Goal: Information Seeking & Learning: Check status

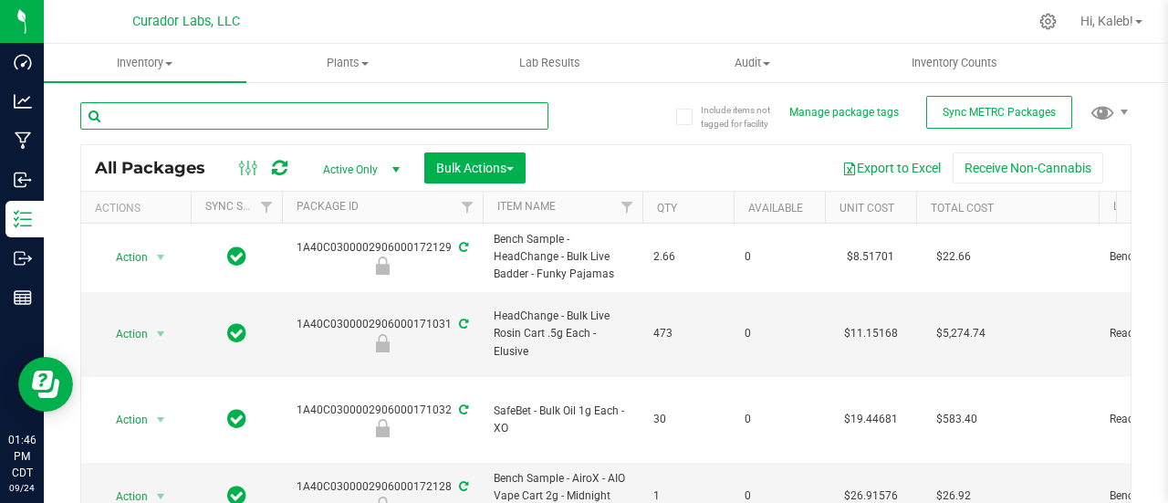
click at [234, 111] on input "text" at bounding box center [314, 115] width 468 height 27
paste input "M00001218637: Airo - Vape Cart 1g - Final Packaging - Berry Bliss"
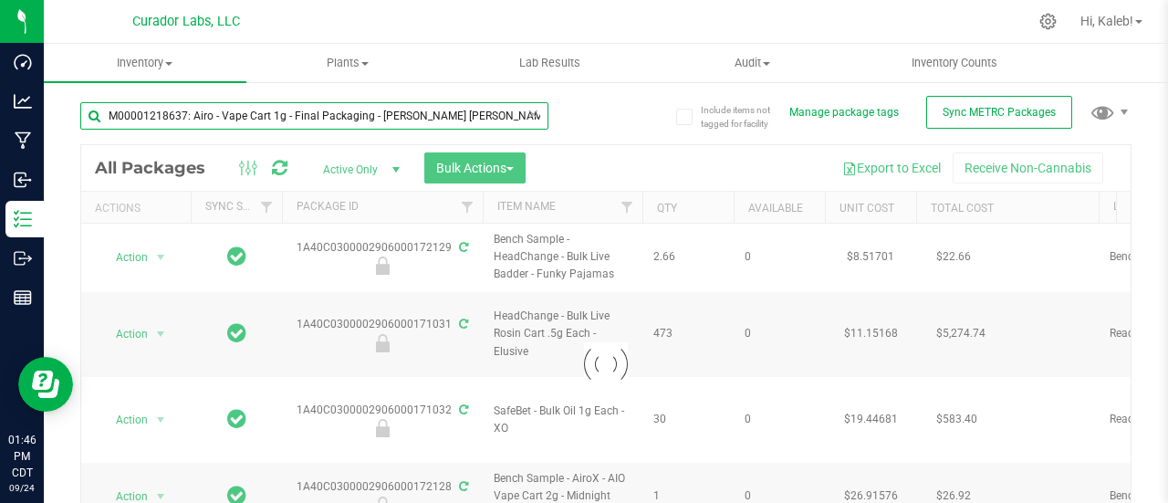
type input "M00001218637: Airo - Vape Cart 1g - Final Packaging - Berry Bliss"
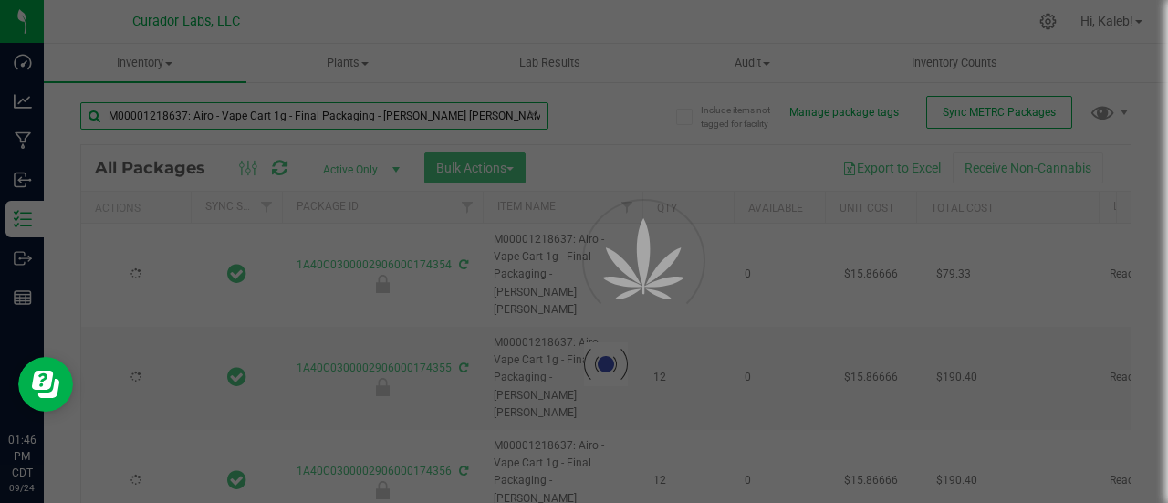
type input "2026-09-17"
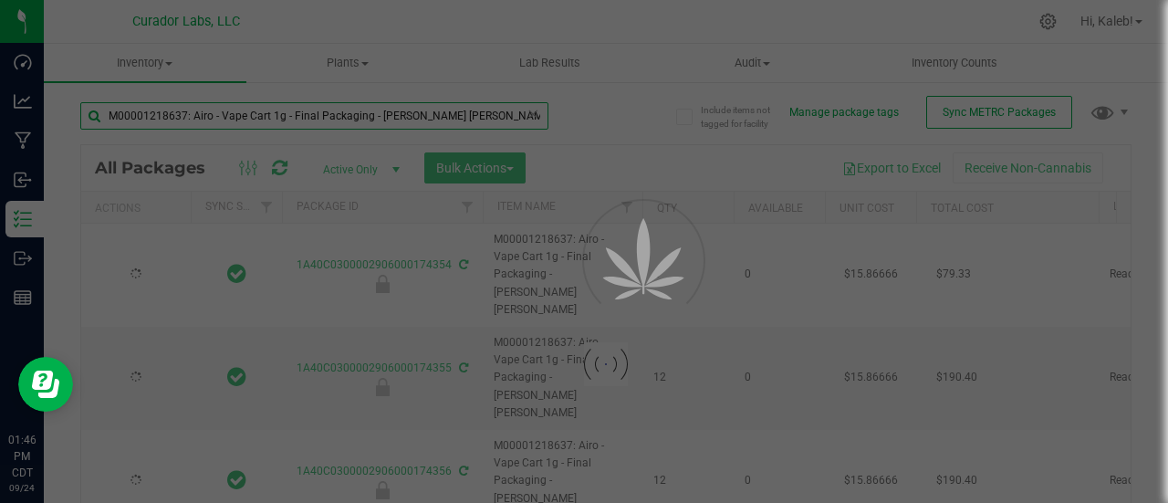
type input "2026-09-17"
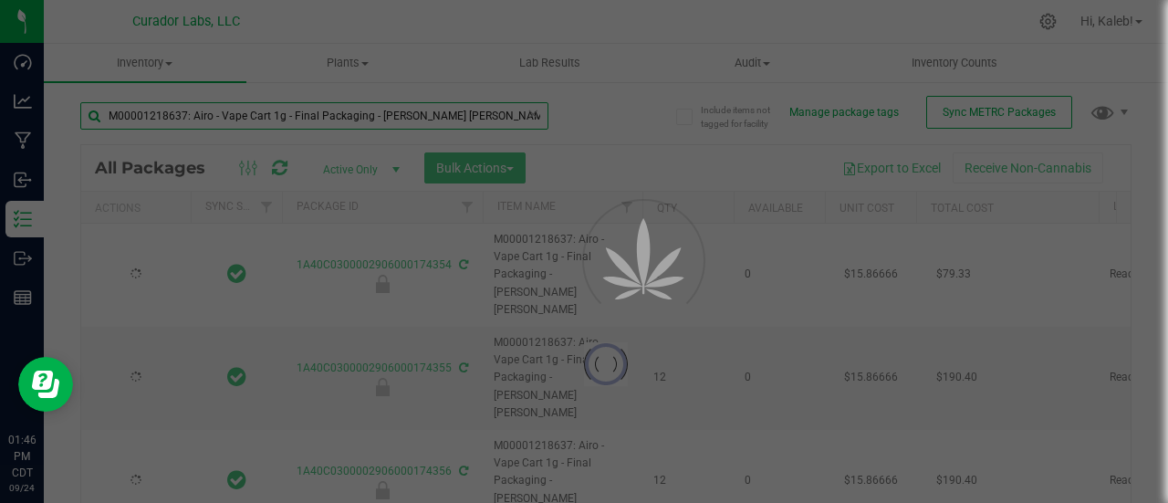
type input "2026-09-17"
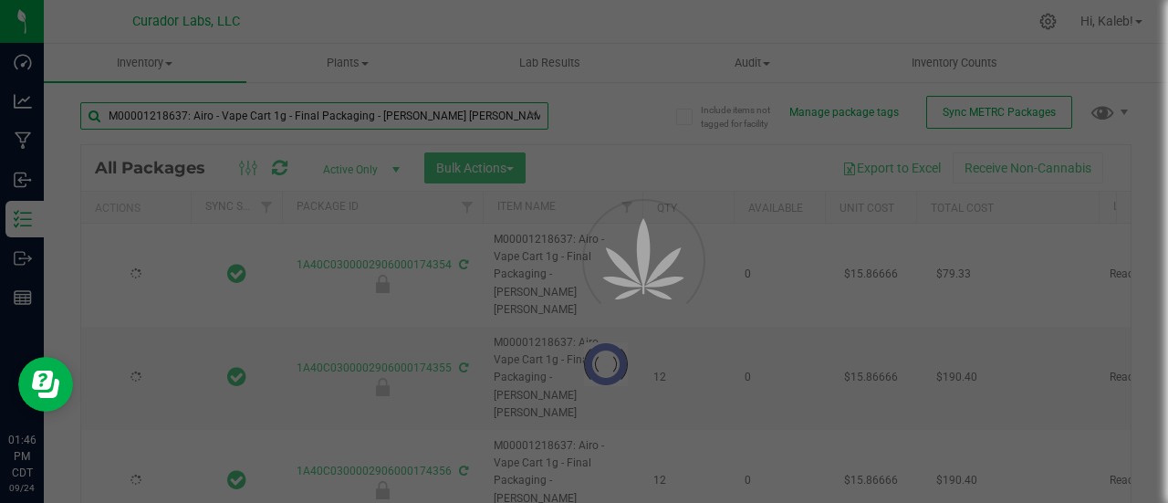
type input "2026-09-17"
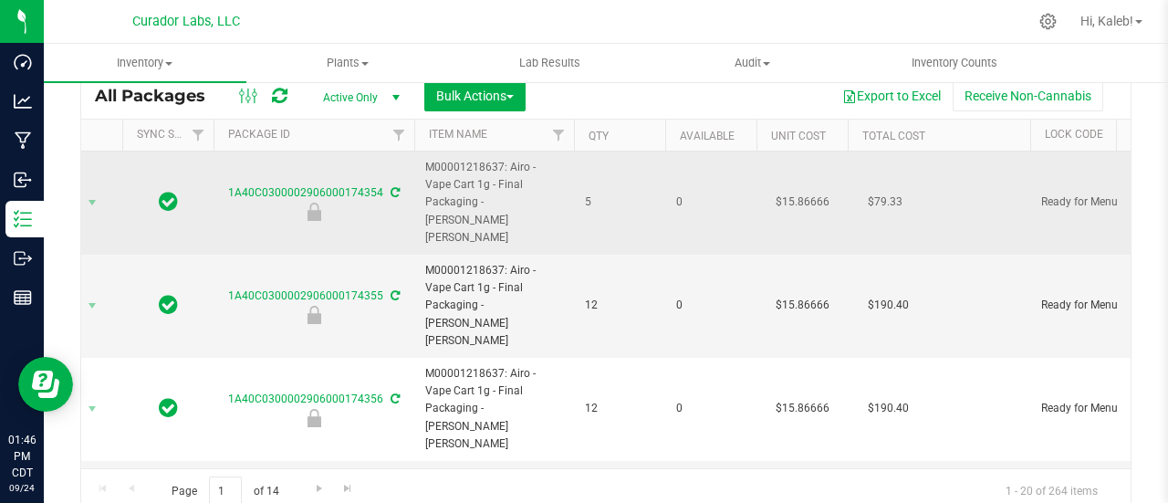
scroll to position [0, 70]
click at [791, 183] on td "$15.86666" at bounding box center [800, 202] width 91 height 103
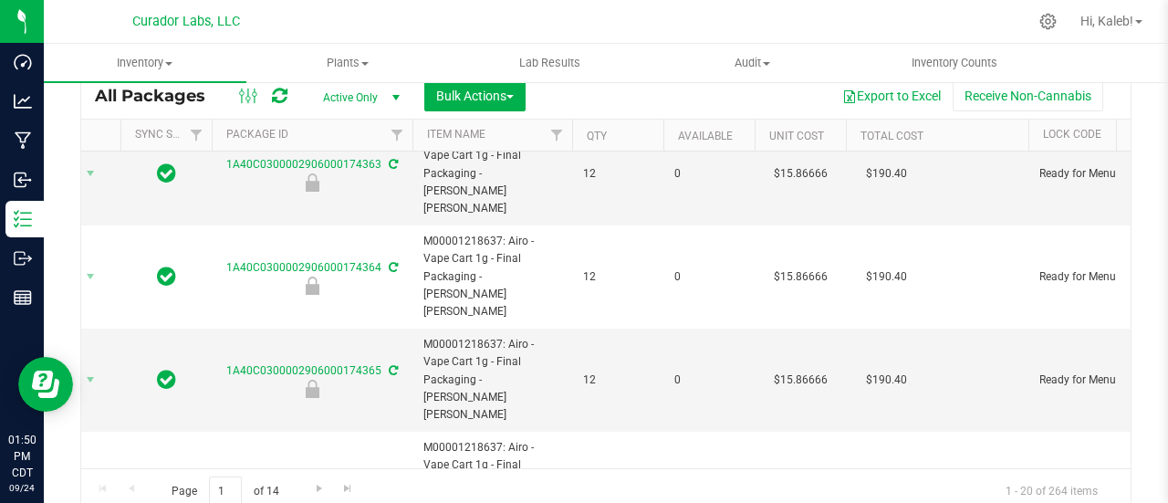
scroll to position [1051, 70]
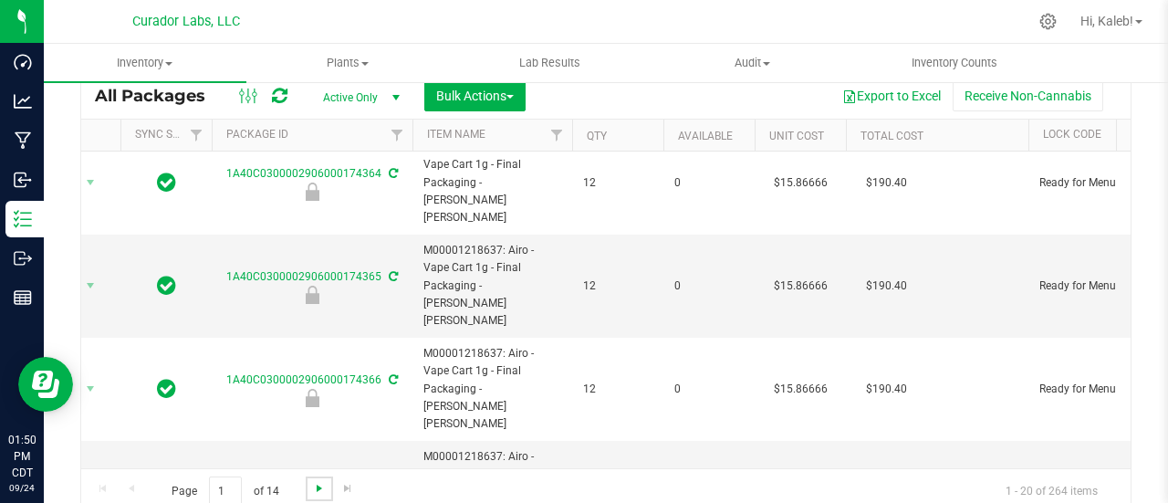
click at [318, 485] on span "Go to the next page" at bounding box center [319, 488] width 15 height 15
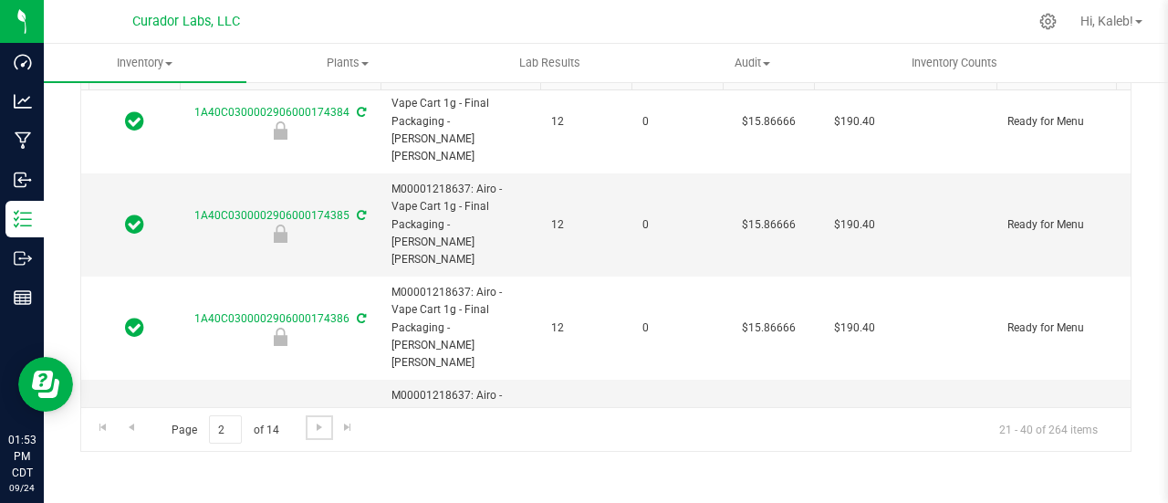
scroll to position [133, 0]
click at [318, 420] on span "Go to the next page" at bounding box center [319, 427] width 15 height 15
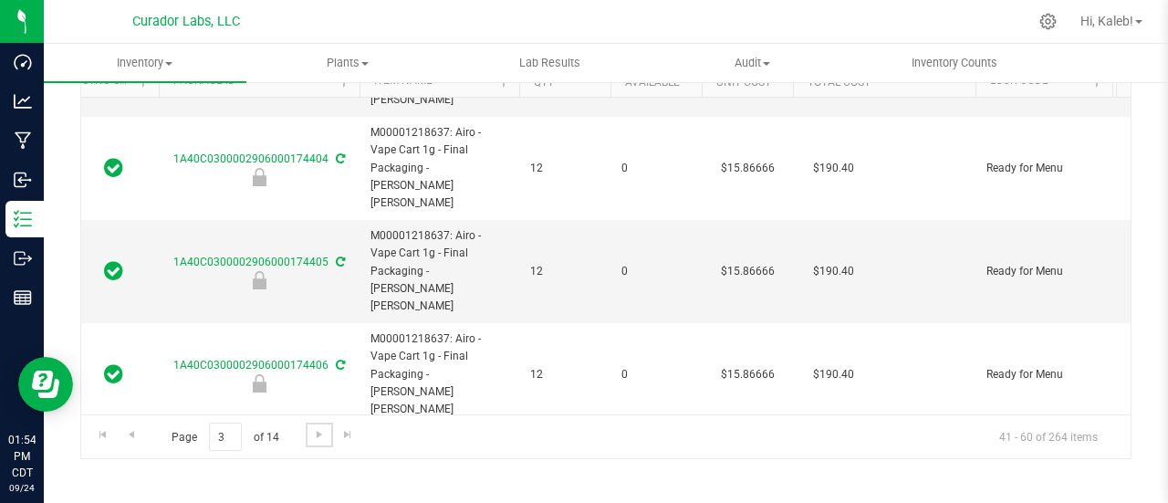
scroll to position [1051, 123]
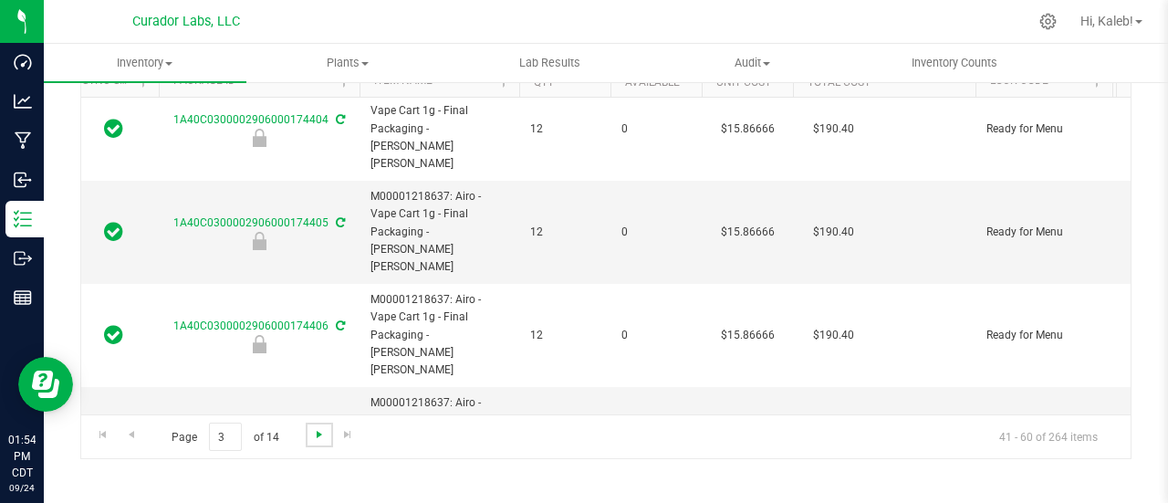
click at [314, 430] on span "Go to the next page" at bounding box center [319, 434] width 15 height 15
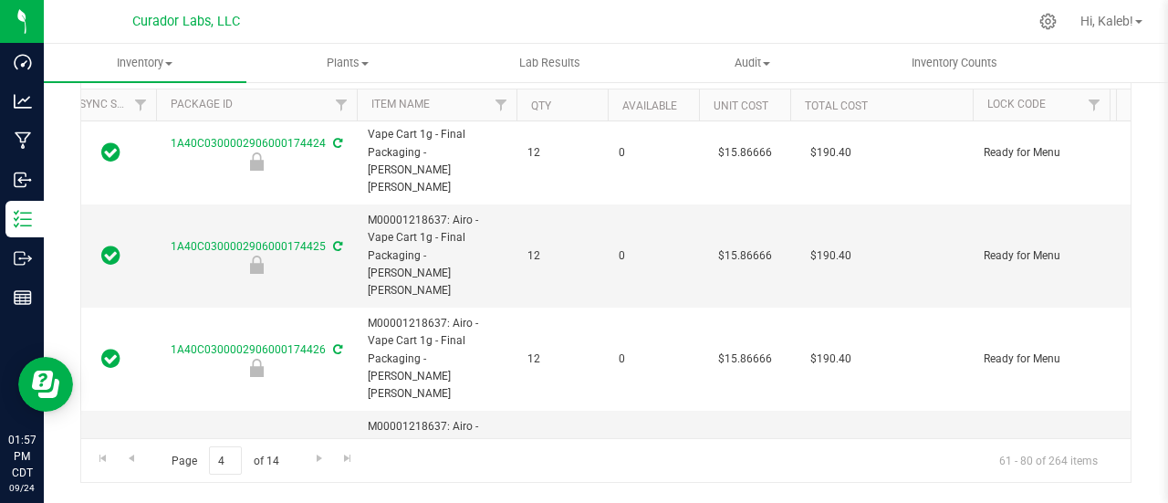
scroll to position [133, 0]
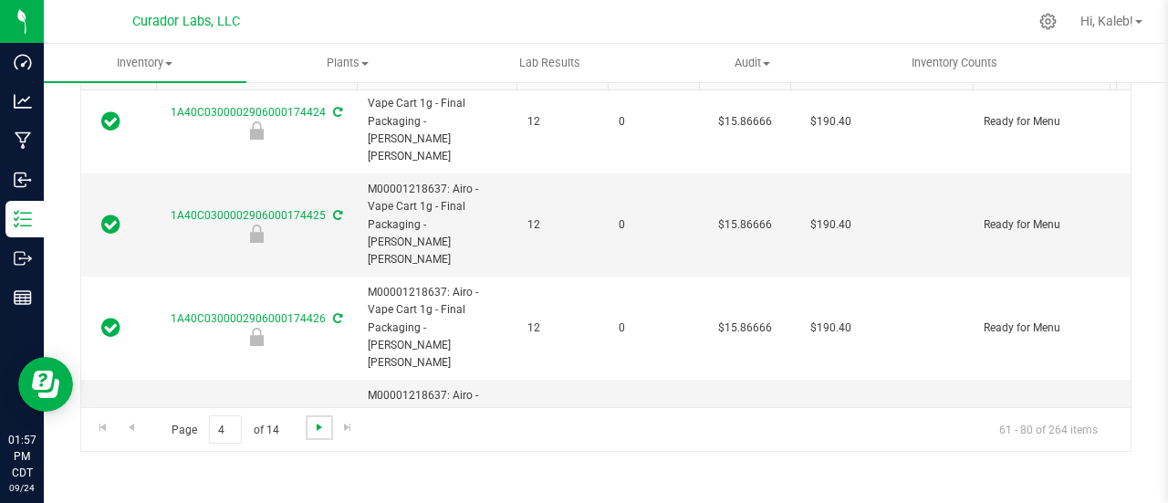
click at [316, 430] on span "Go to the next page" at bounding box center [319, 427] width 15 height 15
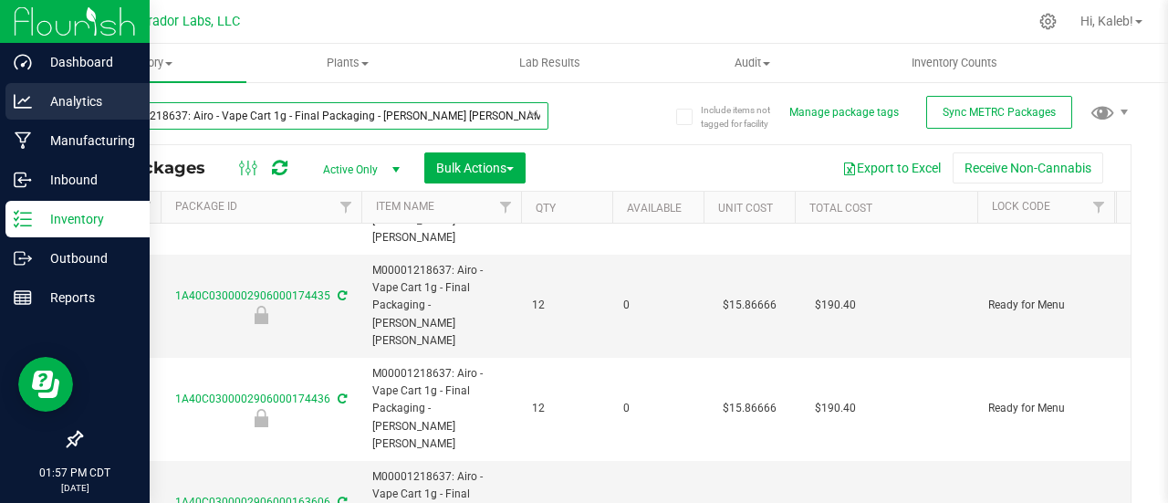
drag, startPoint x: 442, startPoint y: 115, endPoint x: 23, endPoint y: 92, distance: 419.4
click at [23, 92] on div "Dashboard Analytics Manufacturing Inbound Inventory Outbound Reports 01:57 PM C…" at bounding box center [584, 251] width 1168 height 503
paste input "02906000174437"
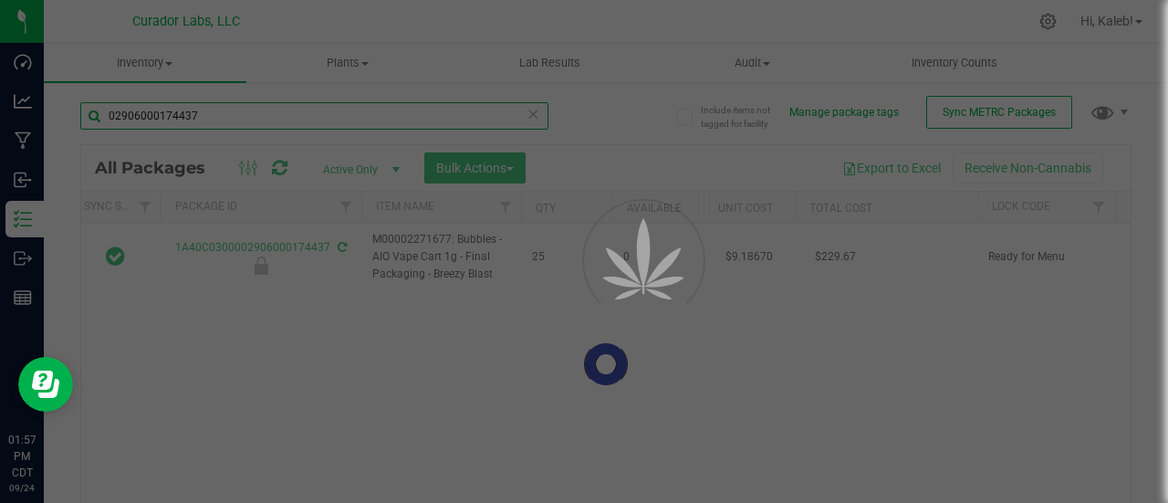
scroll to position [0, 121]
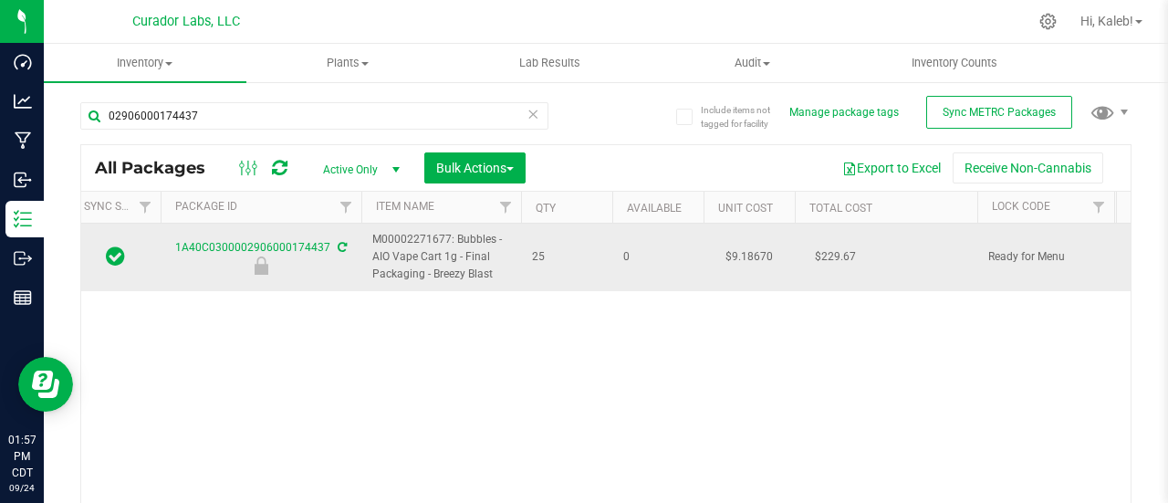
click at [748, 247] on td "$9.18670" at bounding box center [748, 258] width 91 height 68
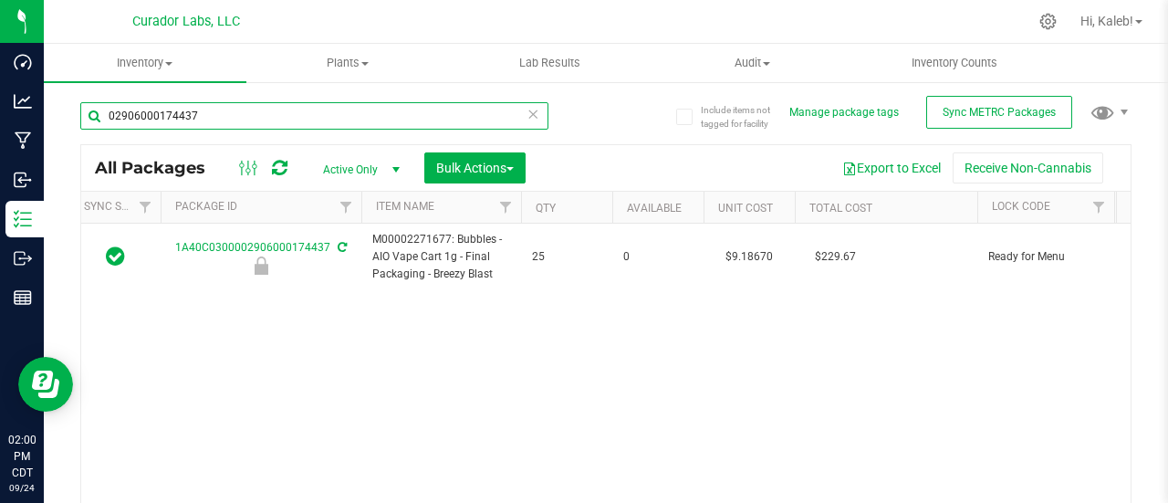
drag, startPoint x: 284, startPoint y: 112, endPoint x: 59, endPoint y: 106, distance: 224.5
click at [59, 106] on div "Include items not tagged for facility Manage package tags Sync METRC Packages 0…" at bounding box center [606, 358] width 1124 height 557
paste input "Bubbles - AIO Vape Cart 1g - Final Packaging - Breezy Blast"
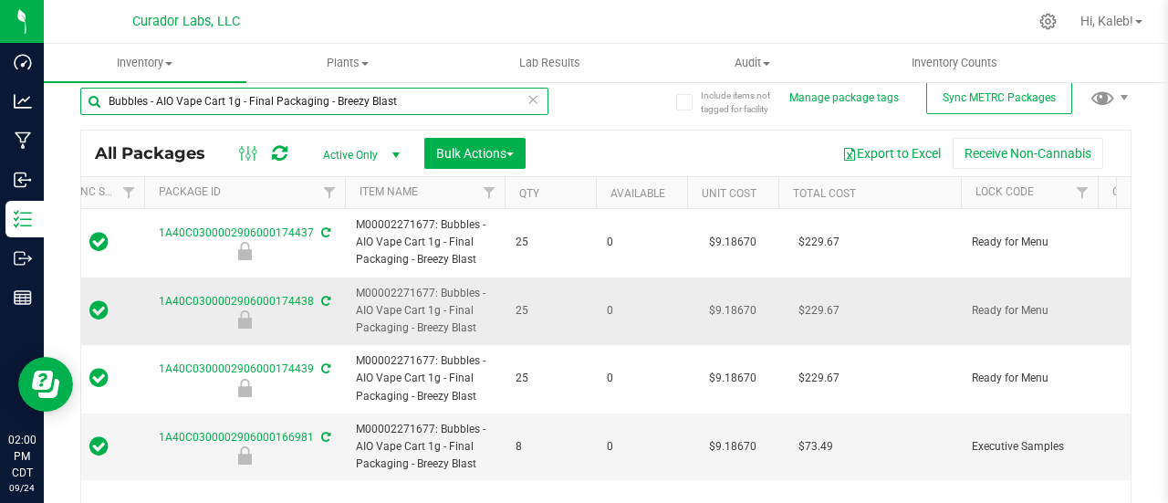
scroll to position [13, 0]
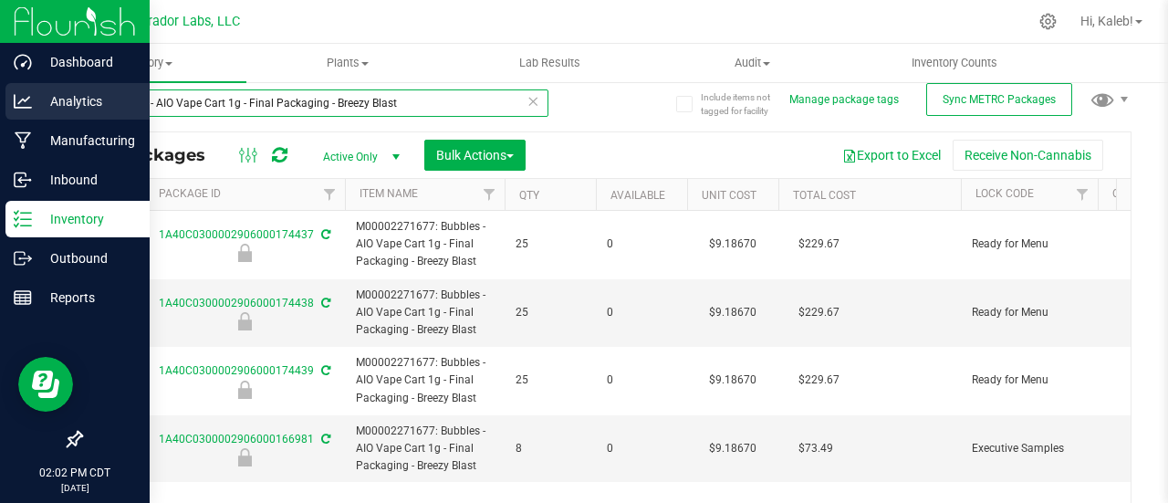
drag, startPoint x: 425, startPoint y: 109, endPoint x: 0, endPoint y: 110, distance: 425.2
click at [0, 110] on div "Dashboard Analytics Manufacturing Inbound Inventory Outbound Reports 02:02 PM C…" at bounding box center [584, 251] width 1168 height 503
paste input "M00001319941: SafeBet - Vape Cart 1g - Final Packaging - [PERSON_NAME]"
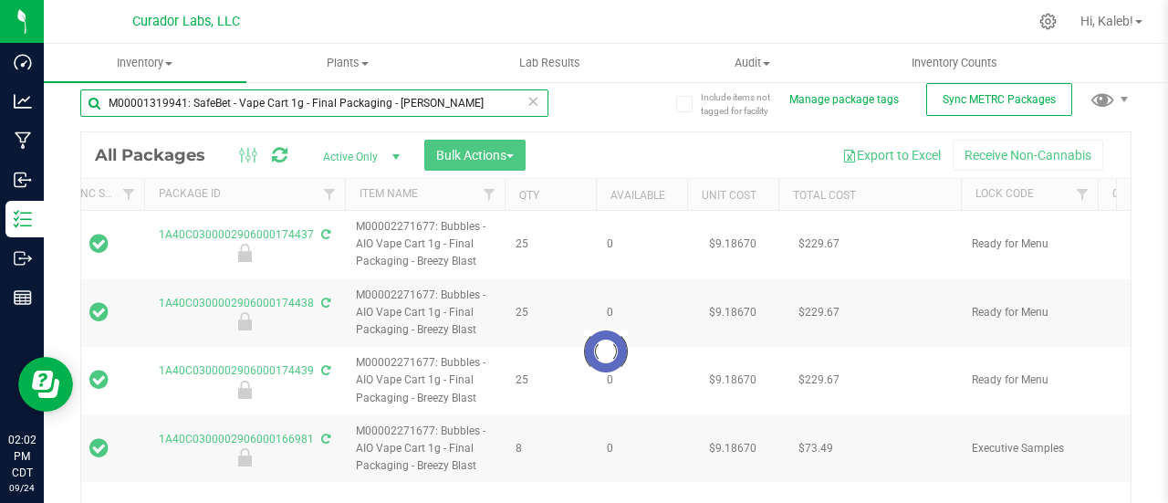
type input "M00001319941: SafeBet - Vape Cart 1g - Final Packaging - [PERSON_NAME]"
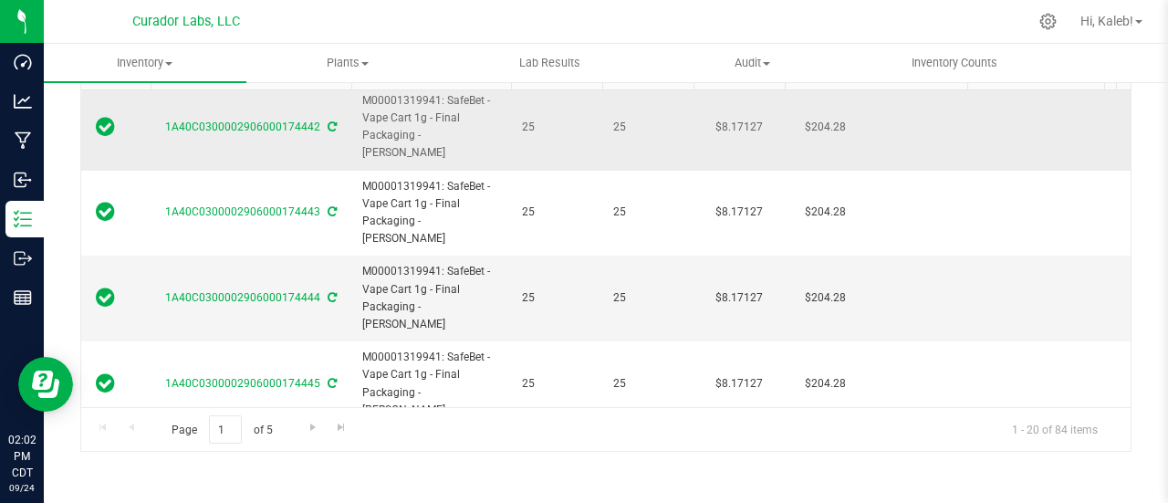
scroll to position [0, 131]
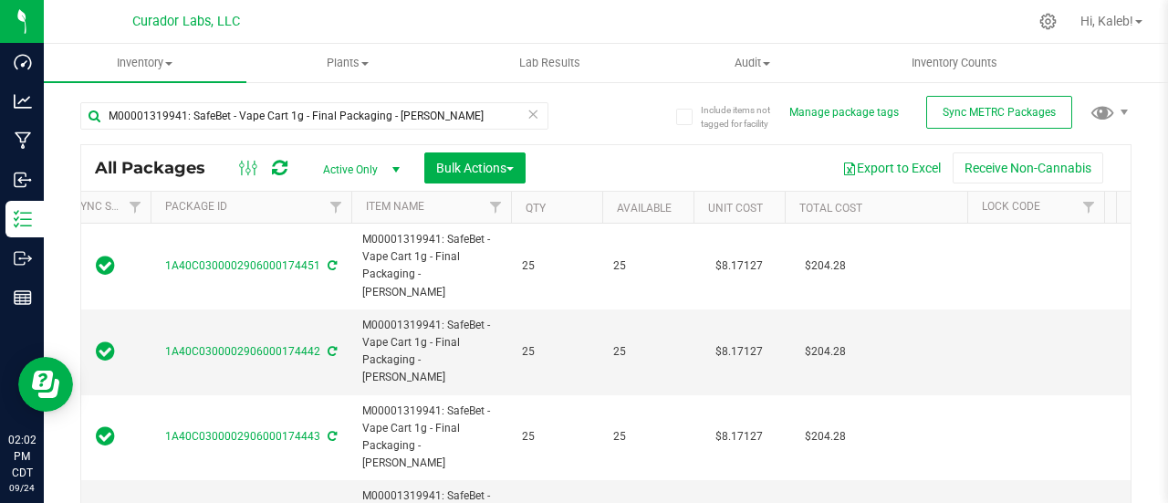
click at [611, 103] on div "M00001319941: SafeBet - Vape Cart 1g - Final Packaging - Bubba Kush All Package…" at bounding box center [605, 335] width 1051 height 500
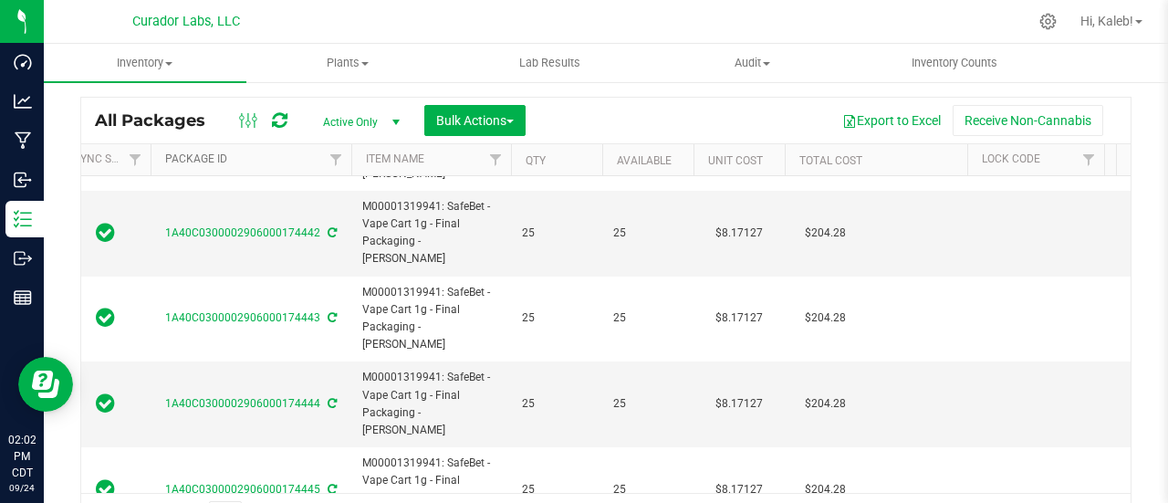
click at [214, 163] on link "Package ID" at bounding box center [196, 158] width 62 height 13
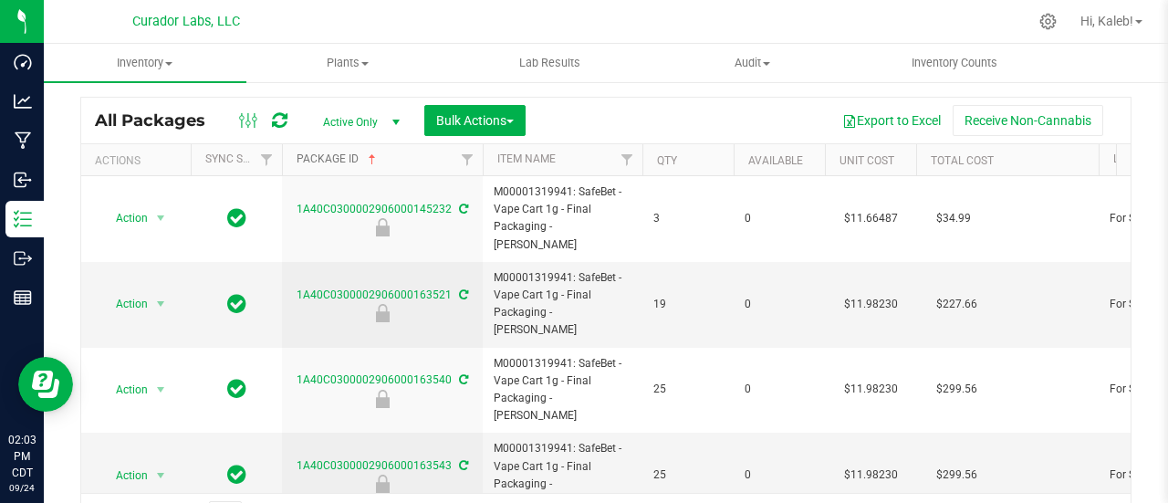
click at [347, 155] on link "Package ID" at bounding box center [338, 158] width 83 height 13
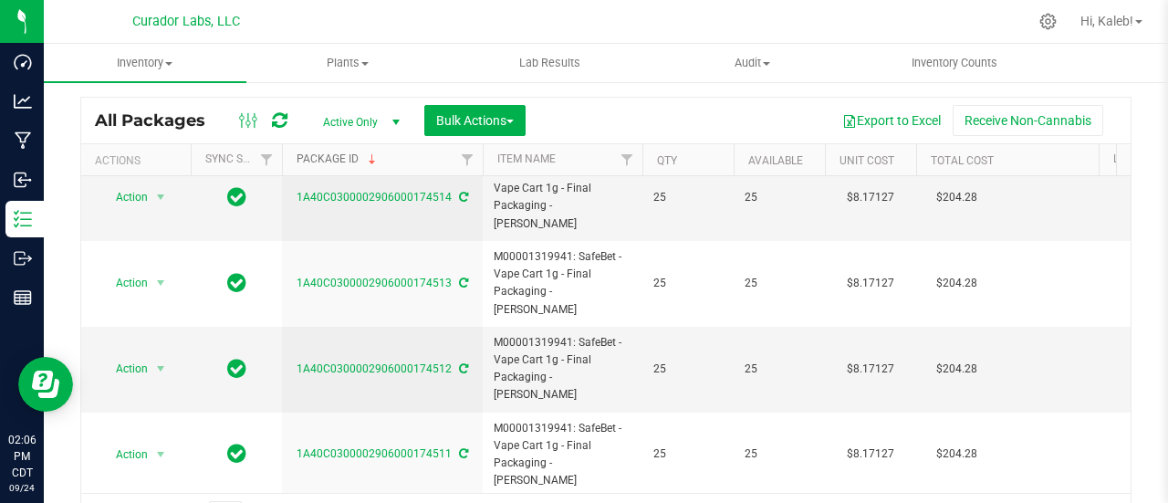
scroll to position [0, 0]
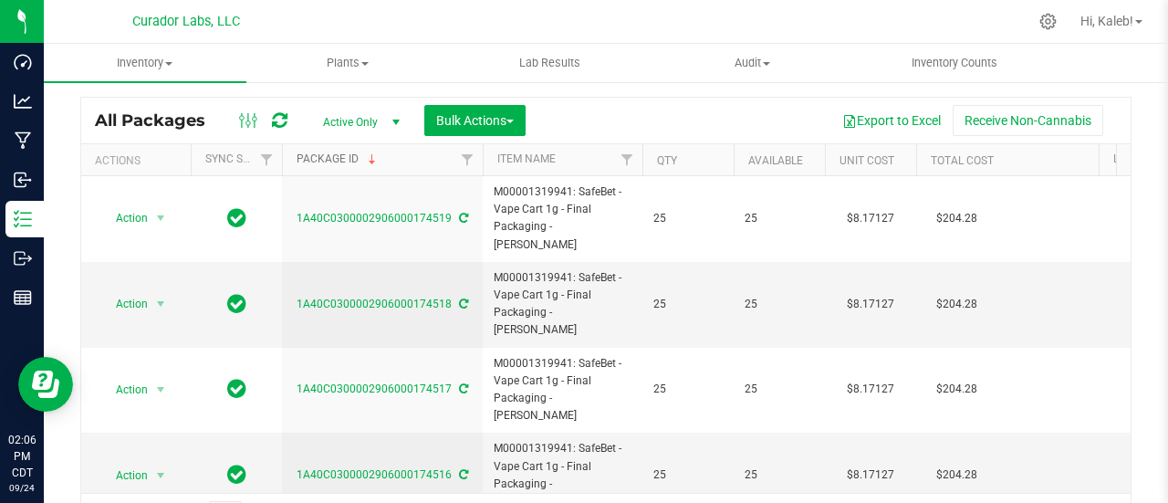
click at [332, 157] on link "Package ID" at bounding box center [338, 158] width 83 height 13
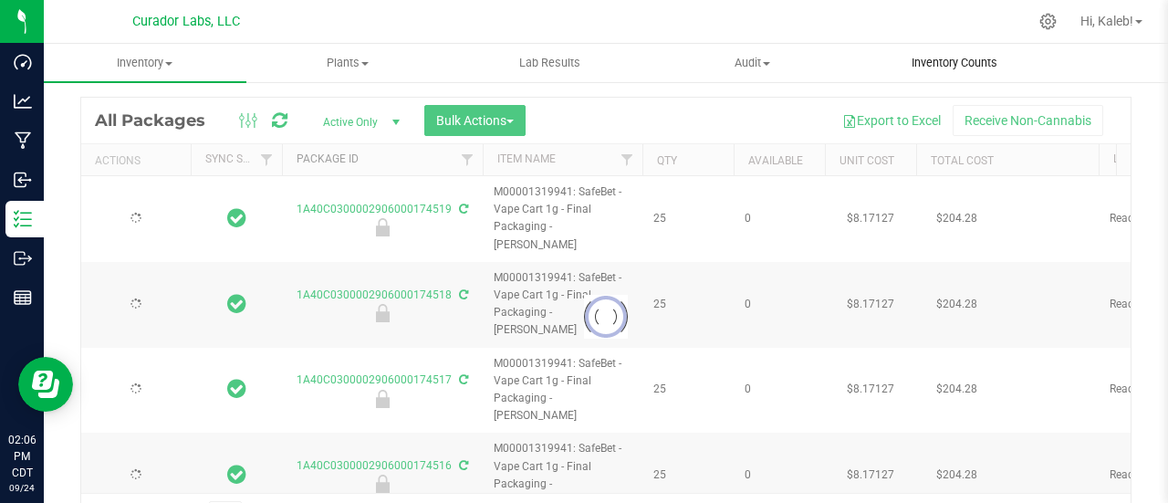
type input "[DATE]"
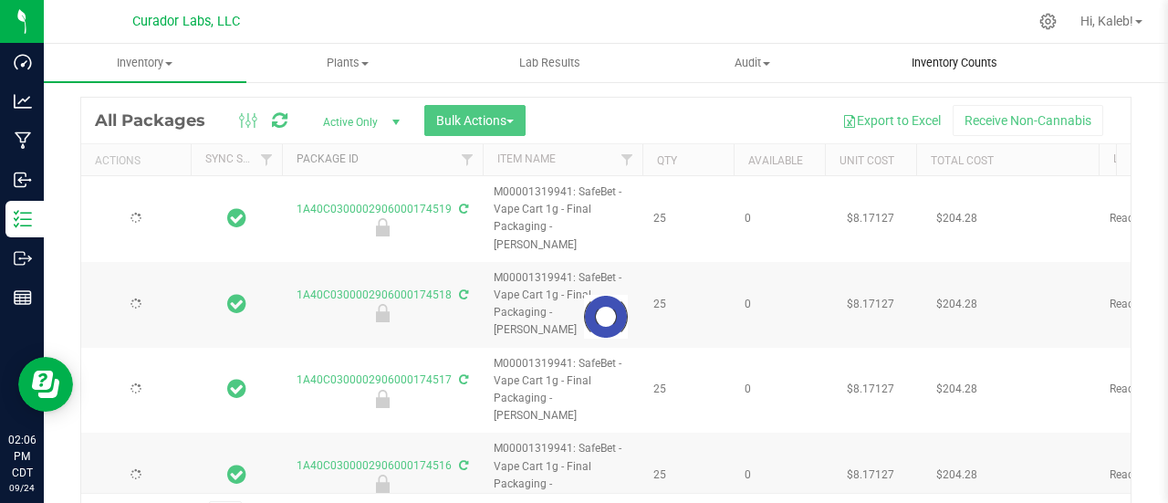
type input "[DATE]"
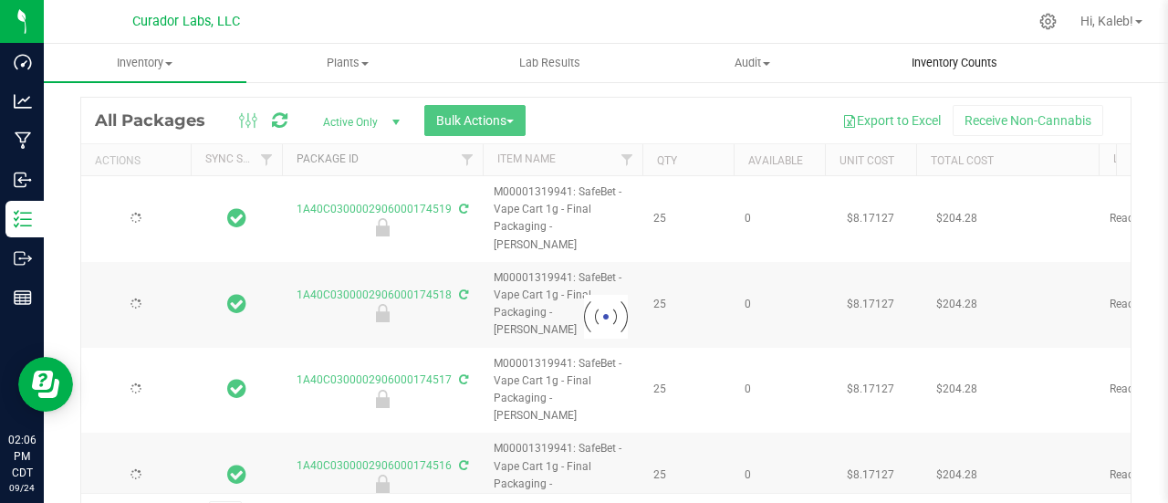
type input "[DATE]"
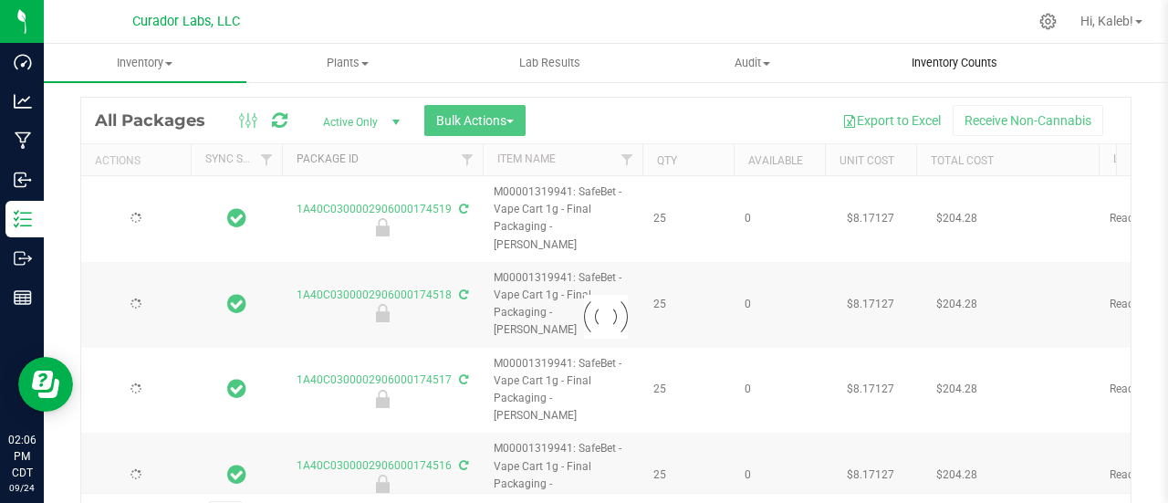
type input "[DATE]"
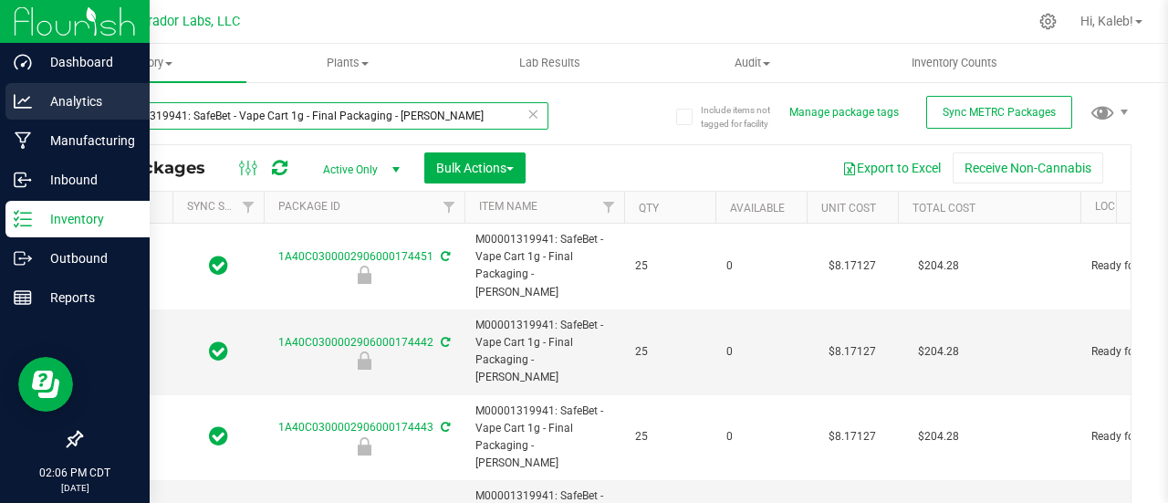
drag, startPoint x: 471, startPoint y: 122, endPoint x: 0, endPoint y: 112, distance: 470.9
click at [0, 112] on div "Dashboard Analytics Manufacturing Inbound Inventory Outbound Reports 02:06 PM C…" at bounding box center [584, 251] width 1168 height 503
paste input "000174440"
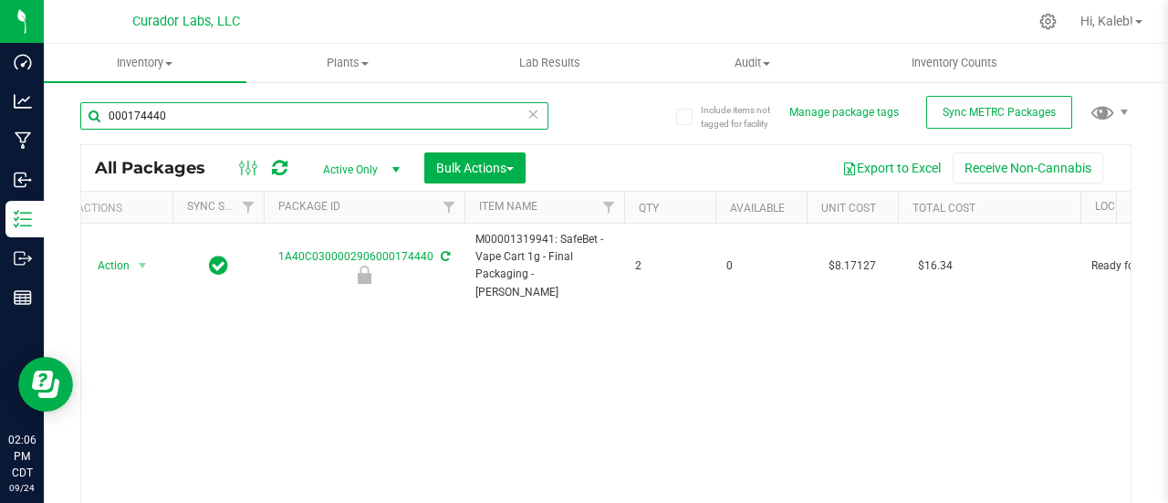
scroll to position [0, 120]
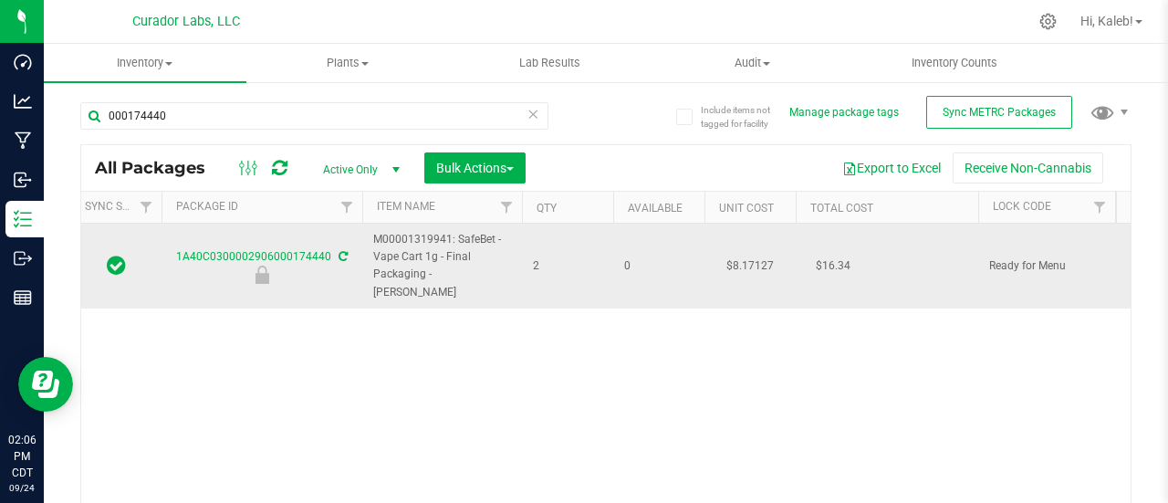
click at [747, 251] on td "$8.17127" at bounding box center [749, 266] width 91 height 85
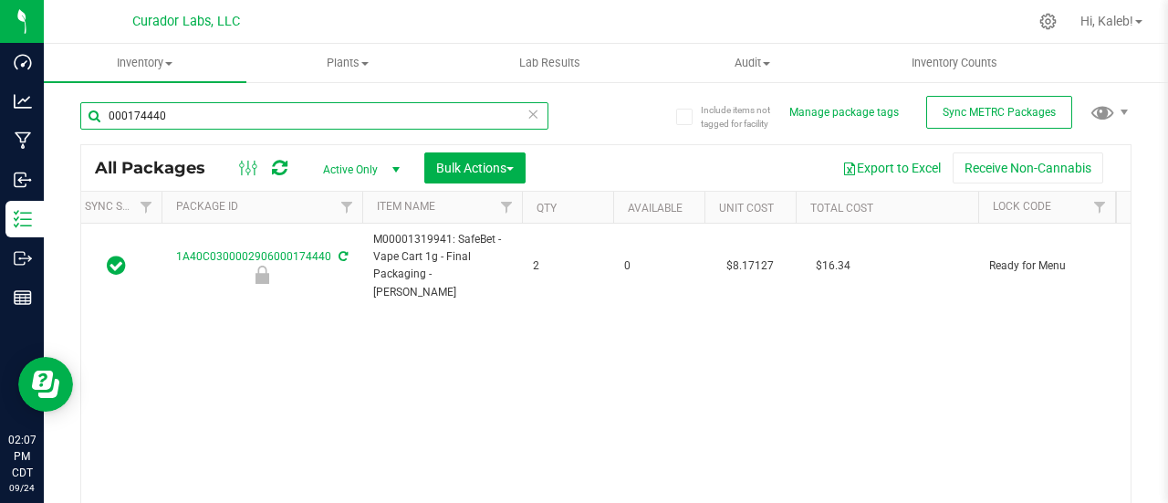
click at [290, 117] on input "000174440" at bounding box center [314, 115] width 468 height 27
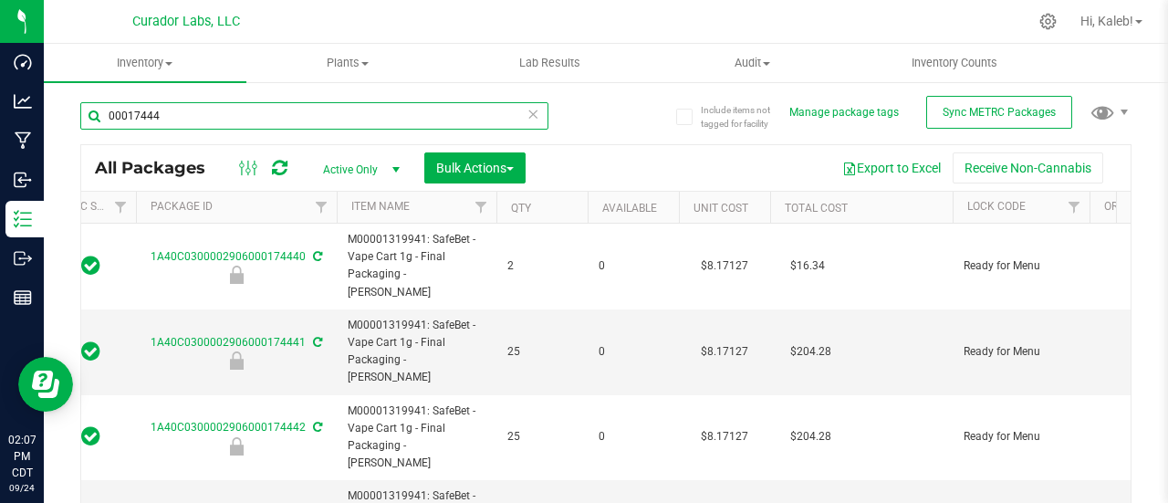
click at [187, 116] on input "00017444" at bounding box center [314, 115] width 468 height 27
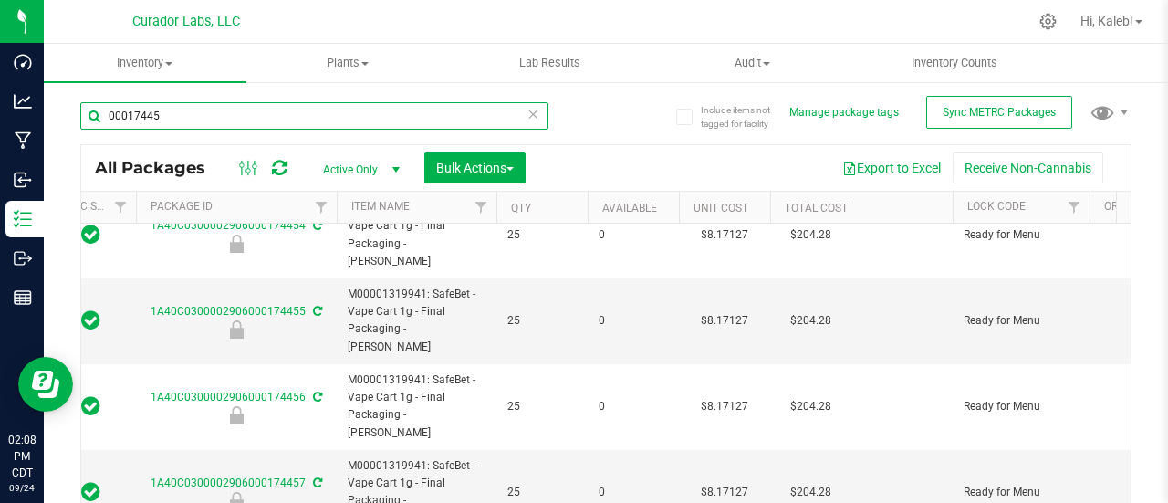
click at [242, 118] on input "00017445" at bounding box center [314, 115] width 468 height 27
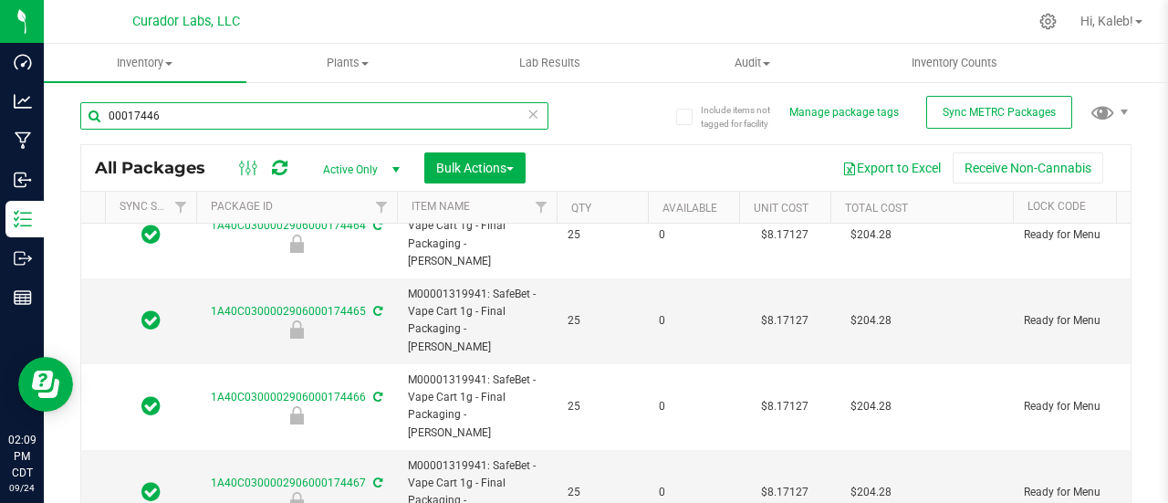
click at [241, 111] on input "00017446" at bounding box center [314, 115] width 468 height 27
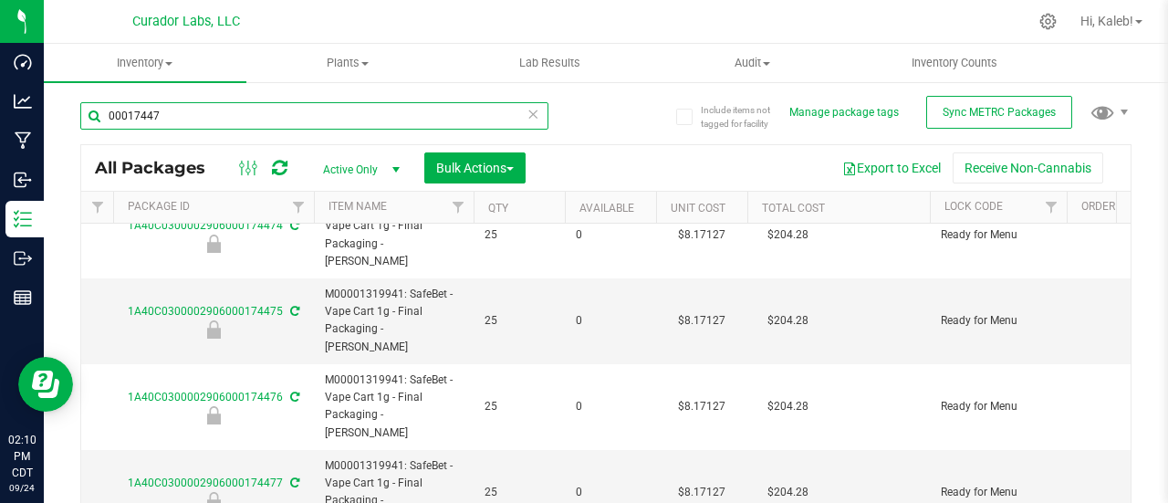
click at [228, 107] on input "00017447" at bounding box center [314, 115] width 468 height 27
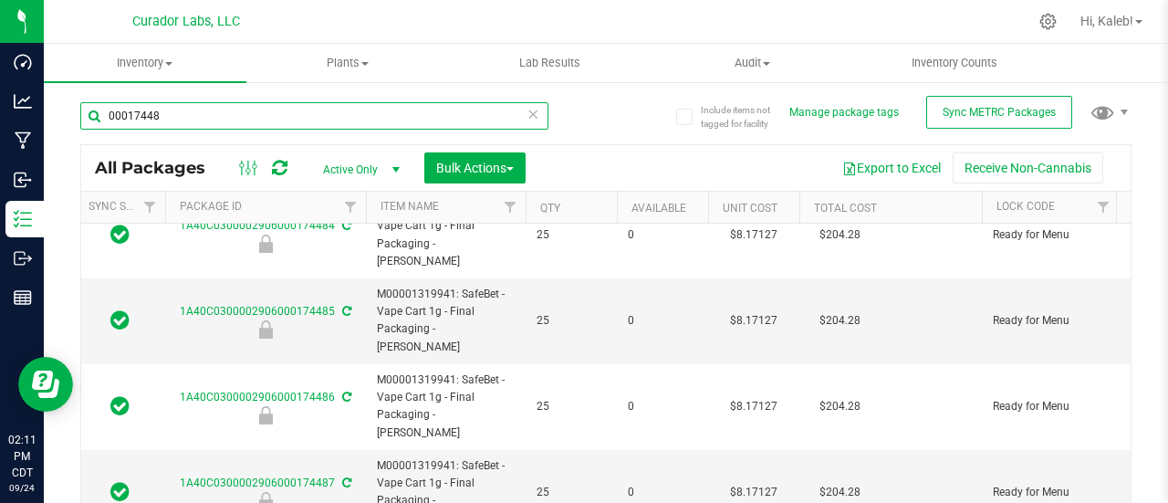
click at [234, 111] on input "00017448" at bounding box center [314, 115] width 468 height 27
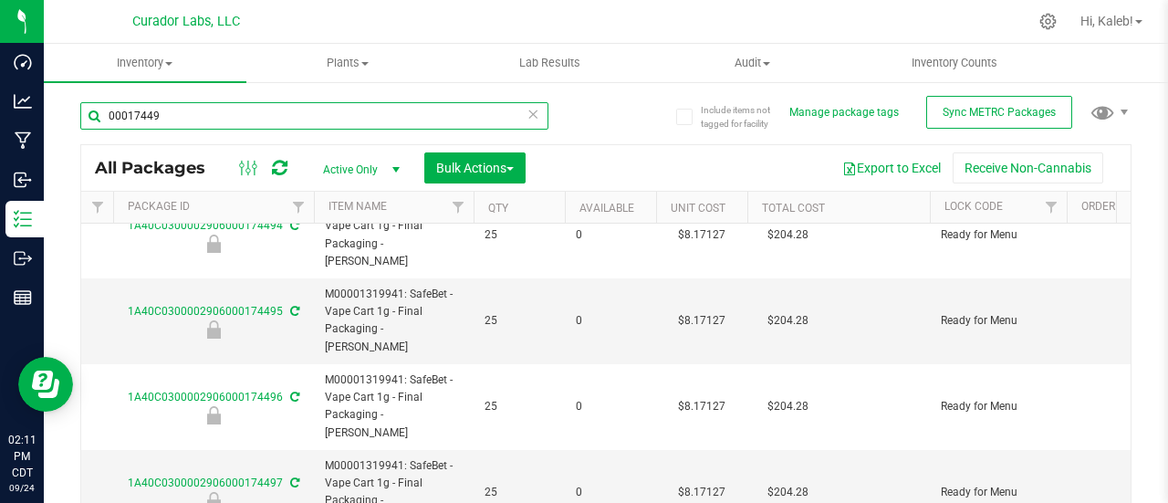
drag, startPoint x: 151, startPoint y: 109, endPoint x: 192, endPoint y: 120, distance: 42.7
click at [192, 120] on input "00017449" at bounding box center [314, 115] width 468 height 27
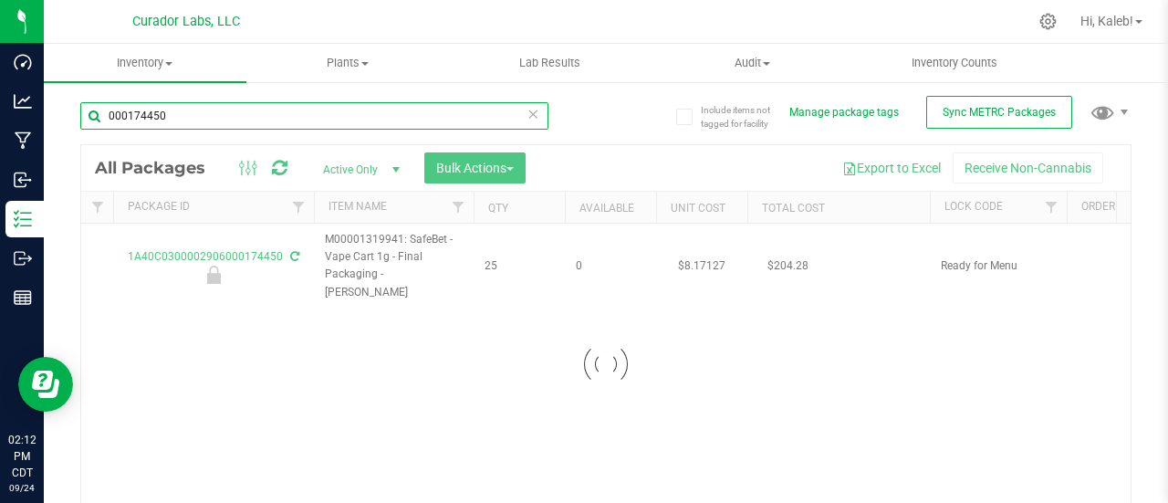
scroll to position [0, 169]
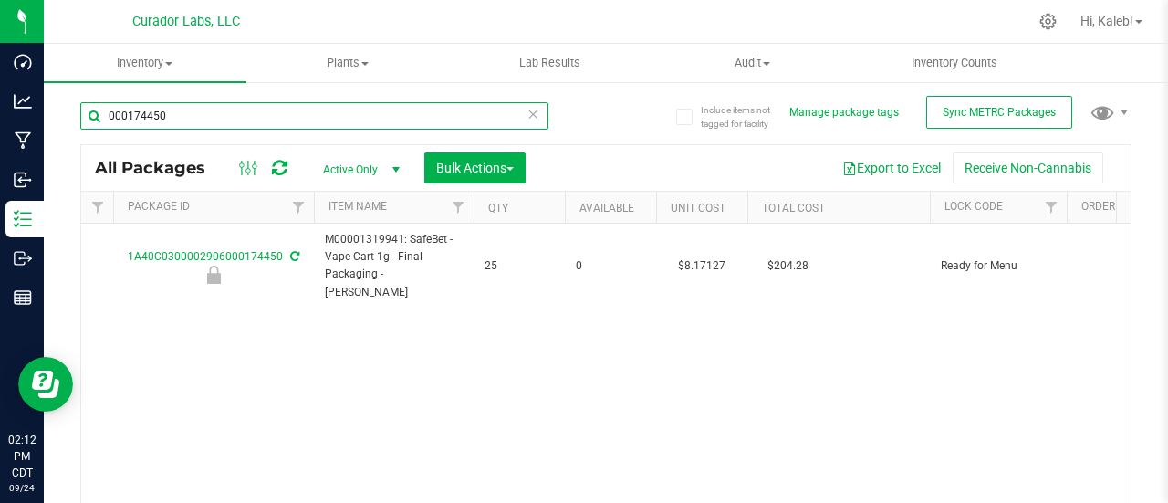
drag, startPoint x: 148, startPoint y: 112, endPoint x: 257, endPoint y: 126, distance: 110.3
click at [257, 126] on input "000174450" at bounding box center [314, 115] width 468 height 27
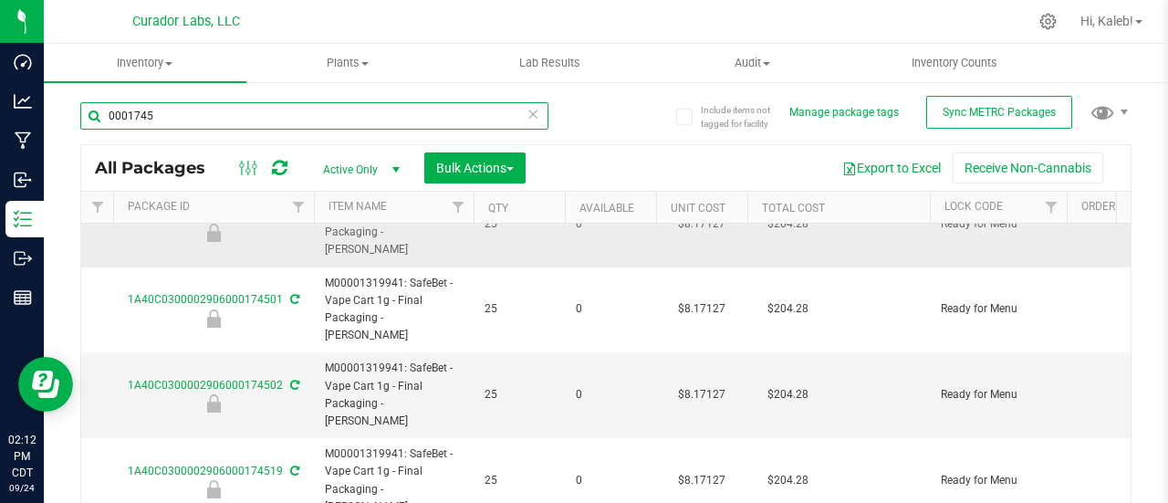
scroll to position [126, 169]
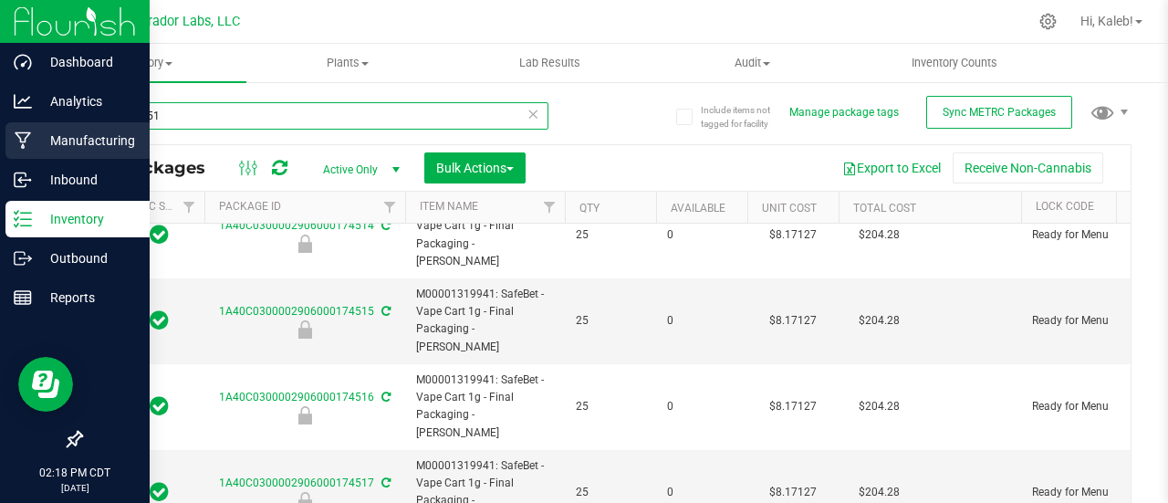
drag, startPoint x: 349, startPoint y: 110, endPoint x: 0, endPoint y: 133, distance: 349.3
click at [0, 133] on div "Dashboard Analytics Manufacturing Inbound Inventory Outbound Reports 02:18 PM C…" at bounding box center [584, 251] width 1168 height 503
paste input "M00001577307"
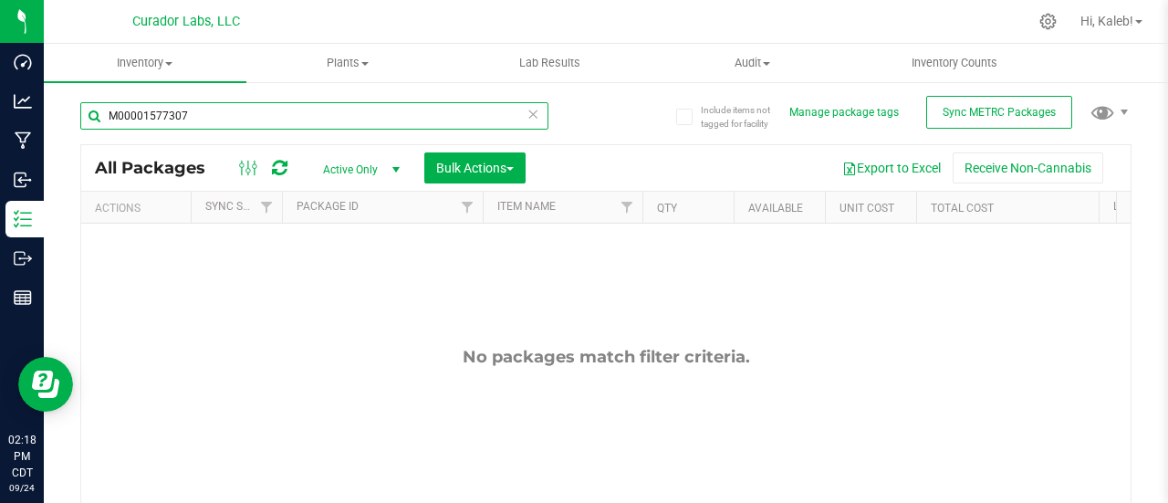
click at [172, 121] on input "M00001577307" at bounding box center [314, 115] width 468 height 27
paste input "906000084152"
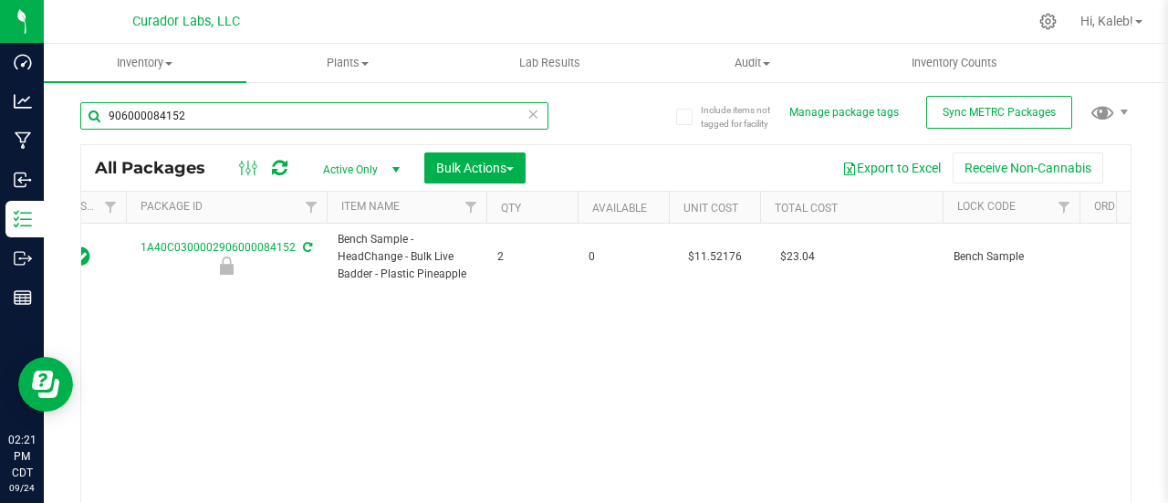
scroll to position [0, 154]
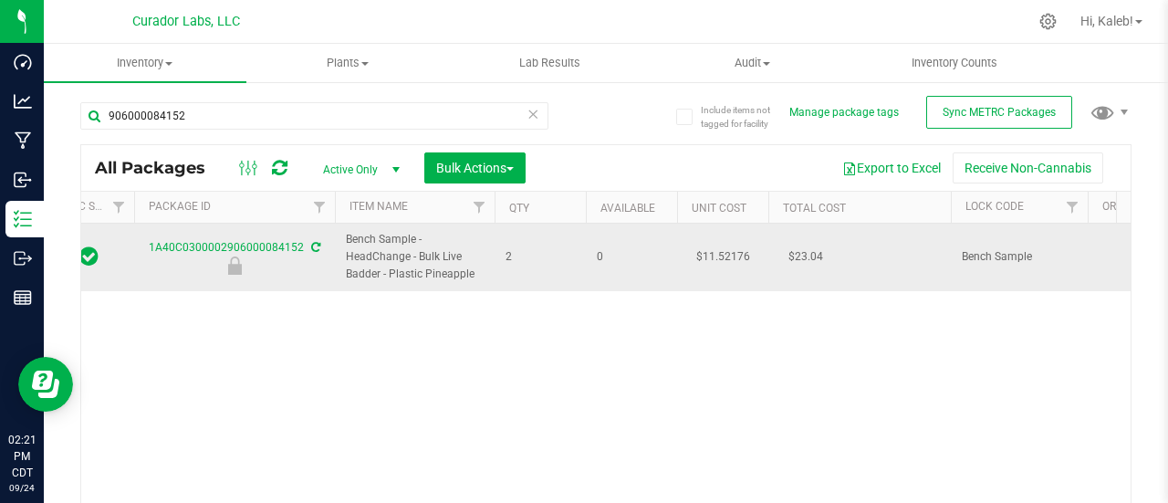
drag, startPoint x: 345, startPoint y: 238, endPoint x: 478, endPoint y: 266, distance: 136.0
click at [478, 266] on span "Bench Sample - HeadChange - Bulk Live Badder - Plastic Pineapple" at bounding box center [415, 257] width 138 height 53
copy span "Bench Sample - HeadChange - Bulk Live Badder - Plastic Pineapple"
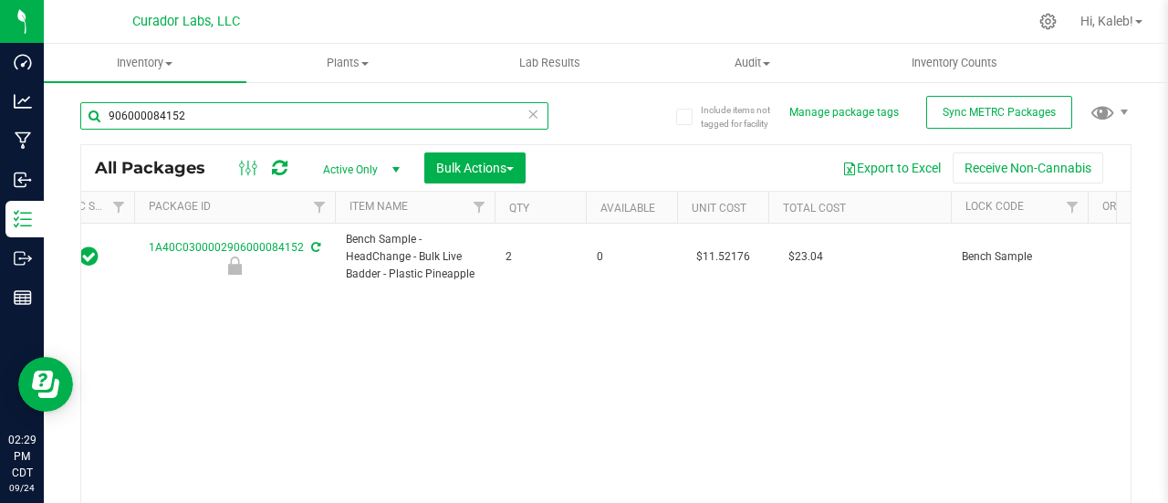
click at [298, 120] on input "906000084152" at bounding box center [314, 115] width 468 height 27
paste input "9156"
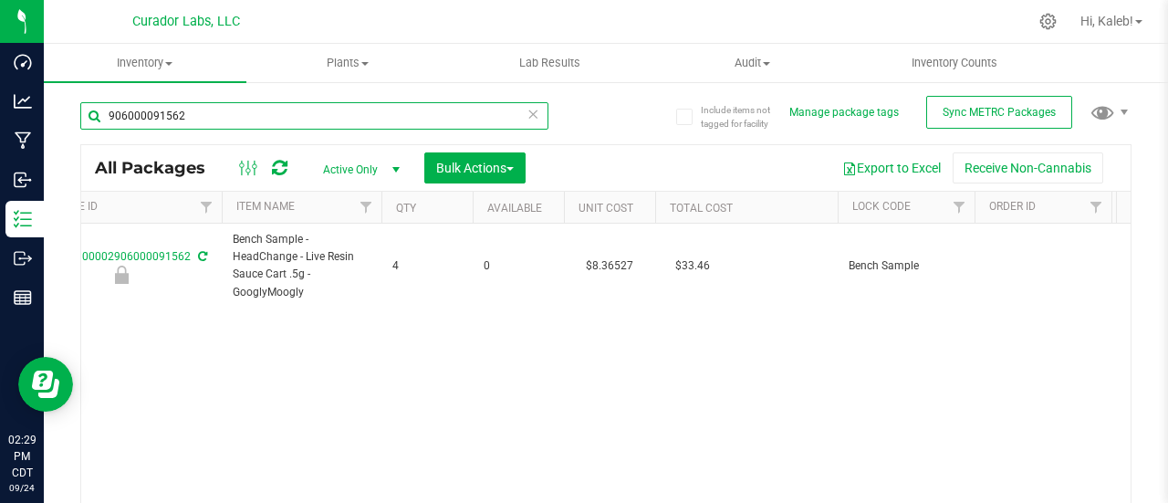
scroll to position [0, 262]
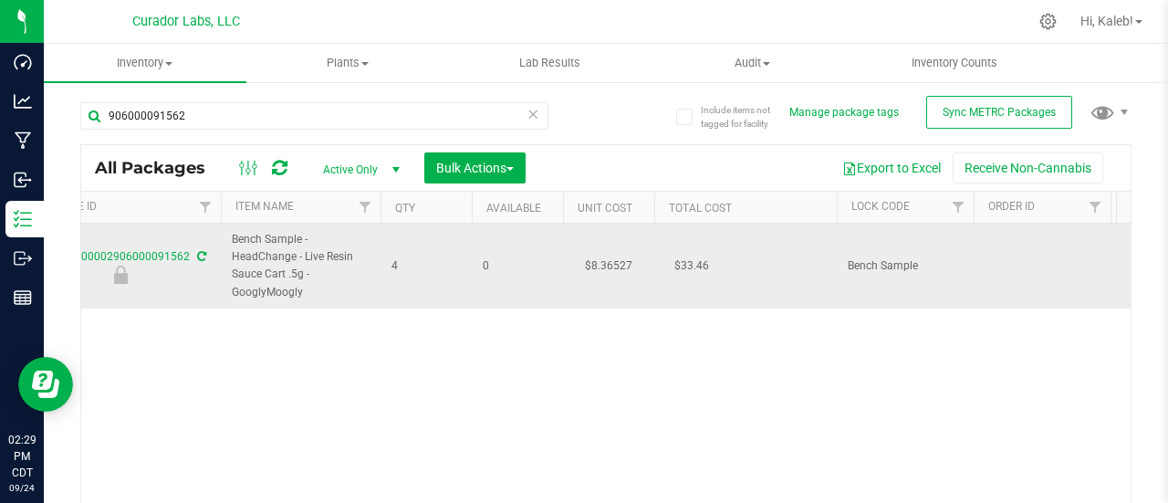
click at [599, 261] on td "$8.36527" at bounding box center [608, 266] width 91 height 85
click at [599, 261] on input "8.36527" at bounding box center [604, 266] width 83 height 26
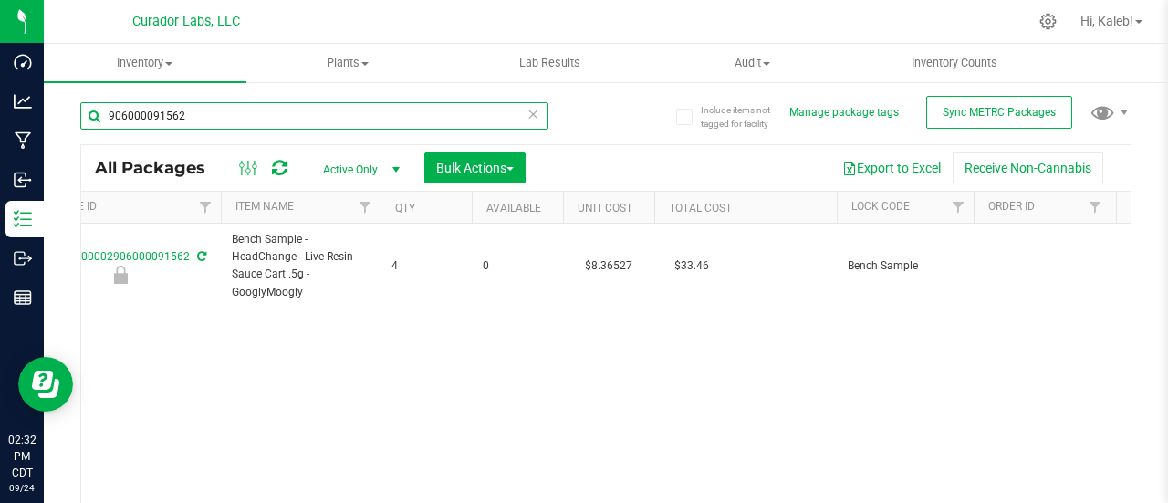
click at [350, 123] on input "906000091562" at bounding box center [314, 115] width 468 height 27
paste input "0091564"
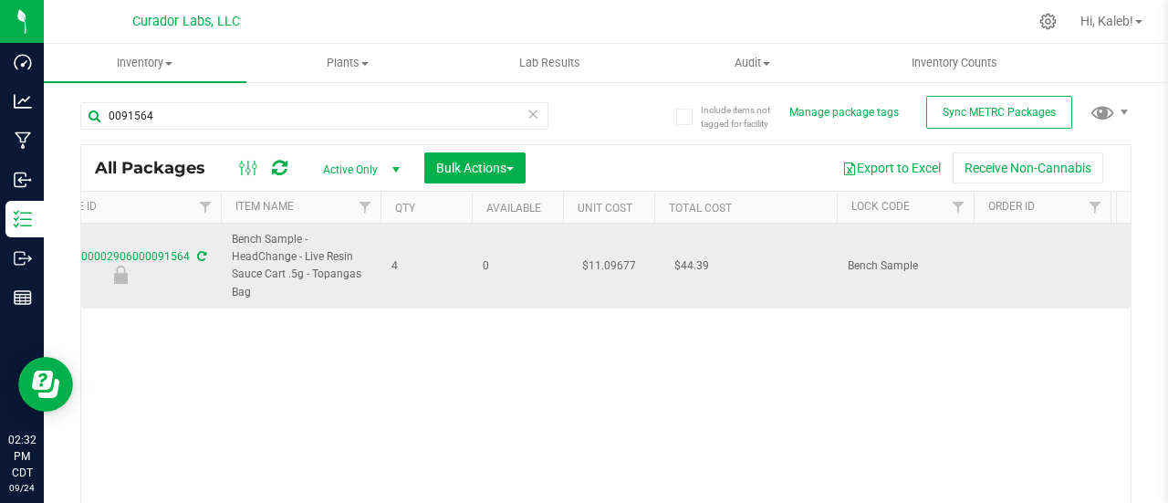
click at [601, 264] on td "$11.09677" at bounding box center [608, 266] width 91 height 85
click at [601, 264] on input "11.09677" at bounding box center [604, 266] width 83 height 26
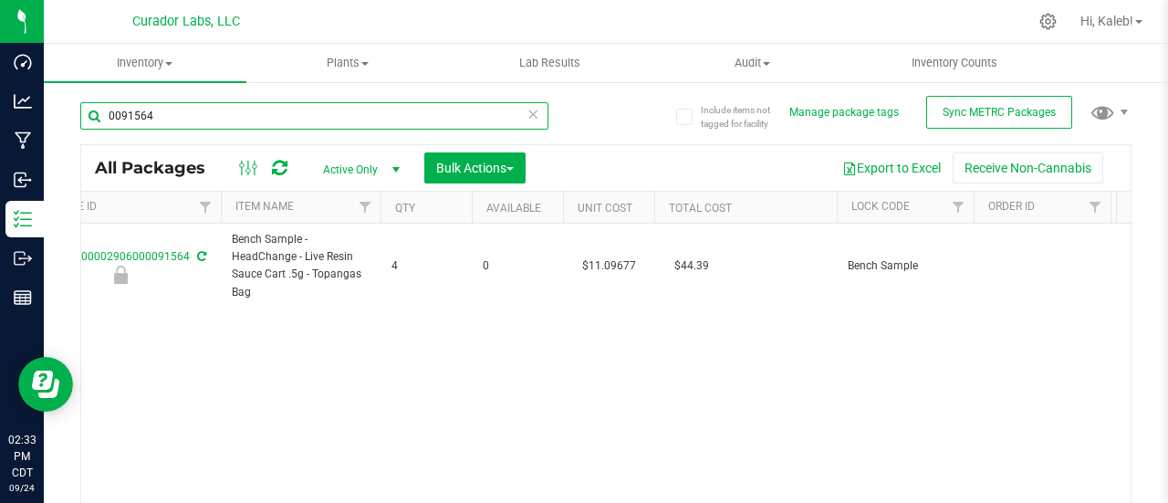
click at [266, 116] on input "0091564" at bounding box center [314, 115] width 468 height 27
paste input "2906000091556"
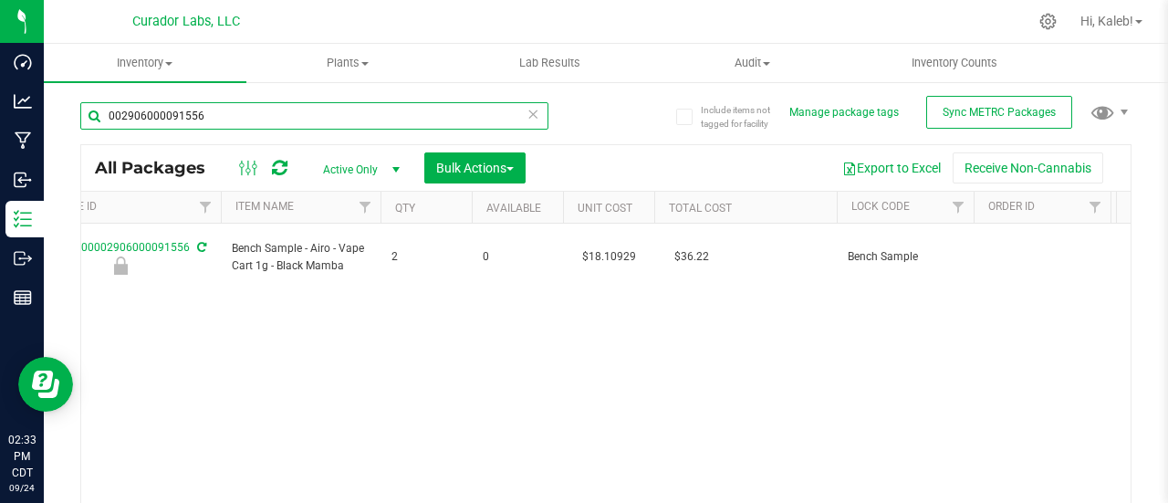
type input "002906000091556"
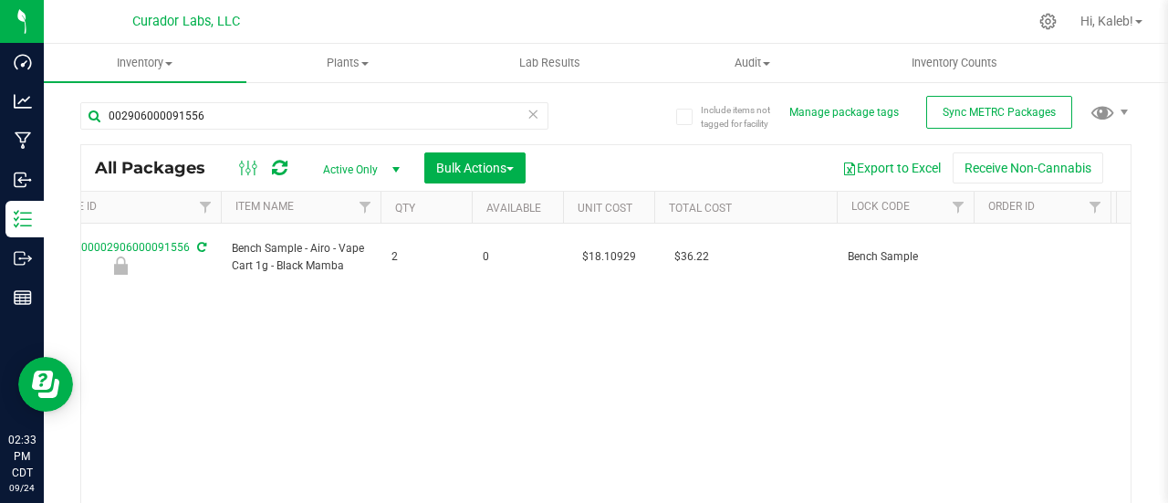
click at [605, 245] on td "$18.10929" at bounding box center [608, 258] width 91 height 68
click at [605, 245] on input "18.10929" at bounding box center [604, 258] width 83 height 26
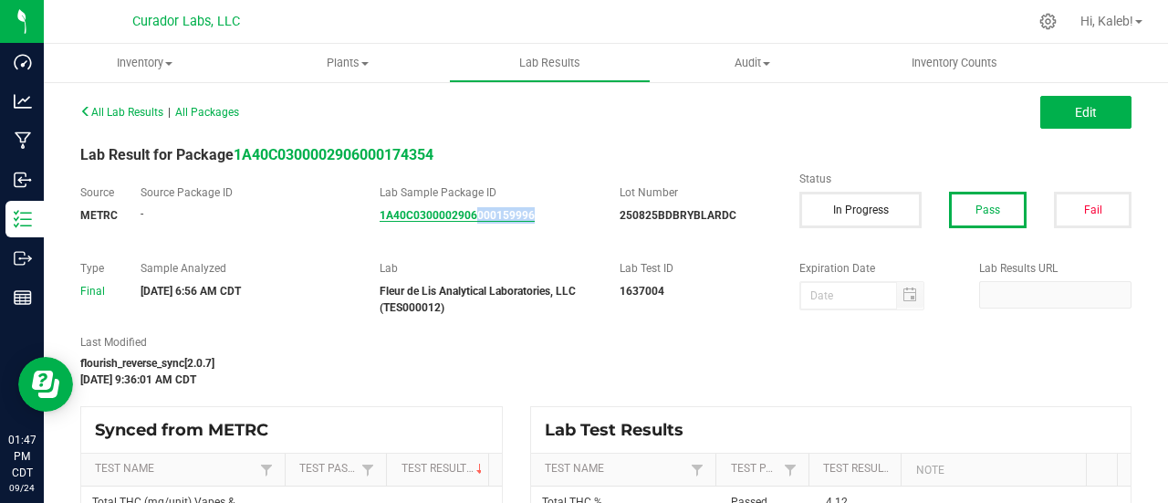
drag, startPoint x: 573, startPoint y: 213, endPoint x: 474, endPoint y: 220, distance: 99.7
click at [474, 220] on div "1A40C0300002906000159996" at bounding box center [486, 215] width 213 height 16
copy strong "000159996"
drag, startPoint x: 539, startPoint y: 234, endPoint x: 476, endPoint y: 226, distance: 63.4
click at [476, 226] on div "Source METRC Source Package ID - Lab Sample Package ID 1A40C0300002906000159909…" at bounding box center [606, 212] width 1078 height 57
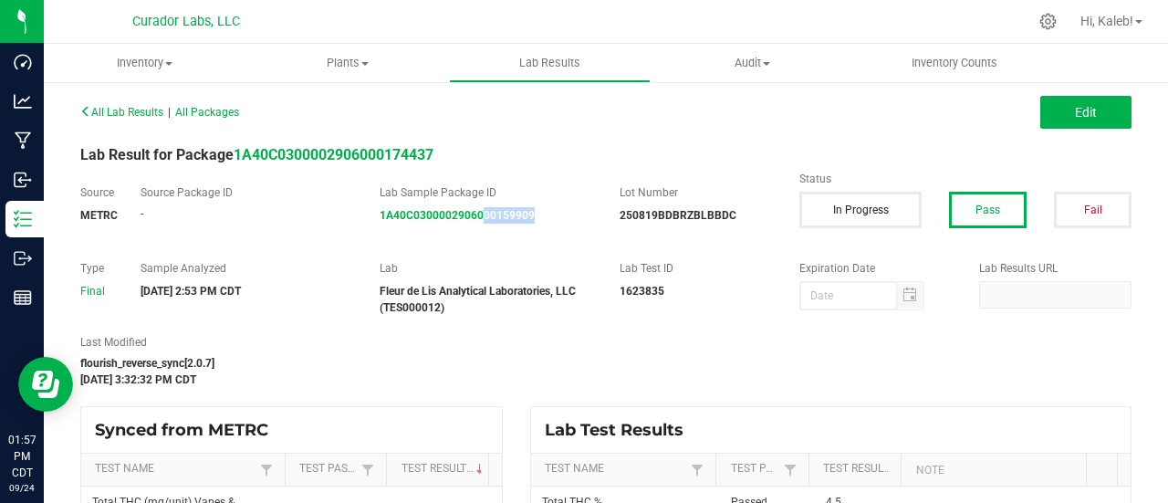
copy strong "00159909"
drag, startPoint x: 565, startPoint y: 204, endPoint x: 485, endPoint y: 209, distance: 79.5
click at [485, 209] on div "Lab Sample Package ID 1A40C0300002906000172066" at bounding box center [486, 203] width 240 height 39
copy strong "0172066"
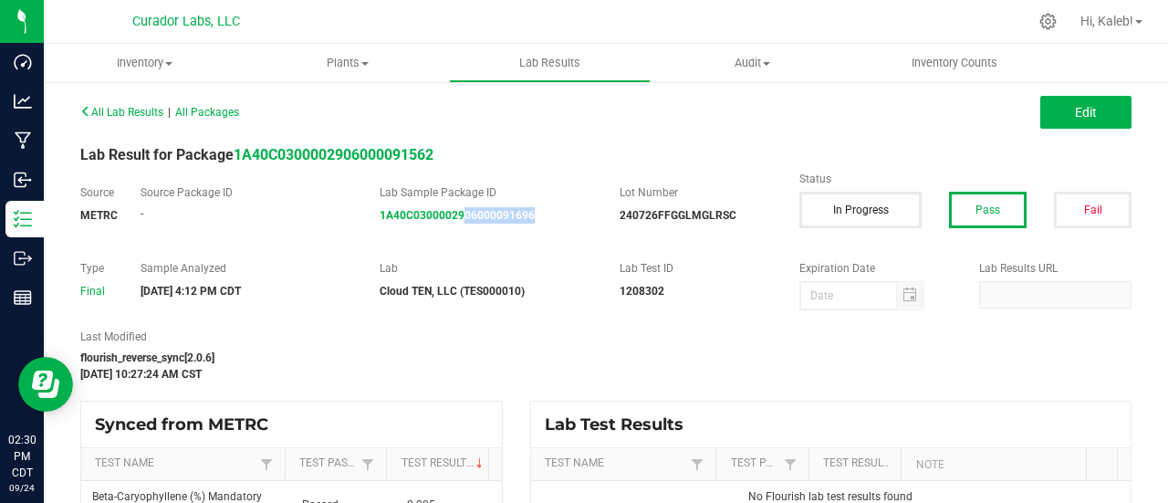
drag, startPoint x: 547, startPoint y: 224, endPoint x: 460, endPoint y: 233, distance: 88.1
click at [460, 233] on div "Source METRC Source Package ID - Lab Sample Package ID 1A40C0300002906000091696…" at bounding box center [606, 212] width 1078 height 57
copy strong "06000091696"
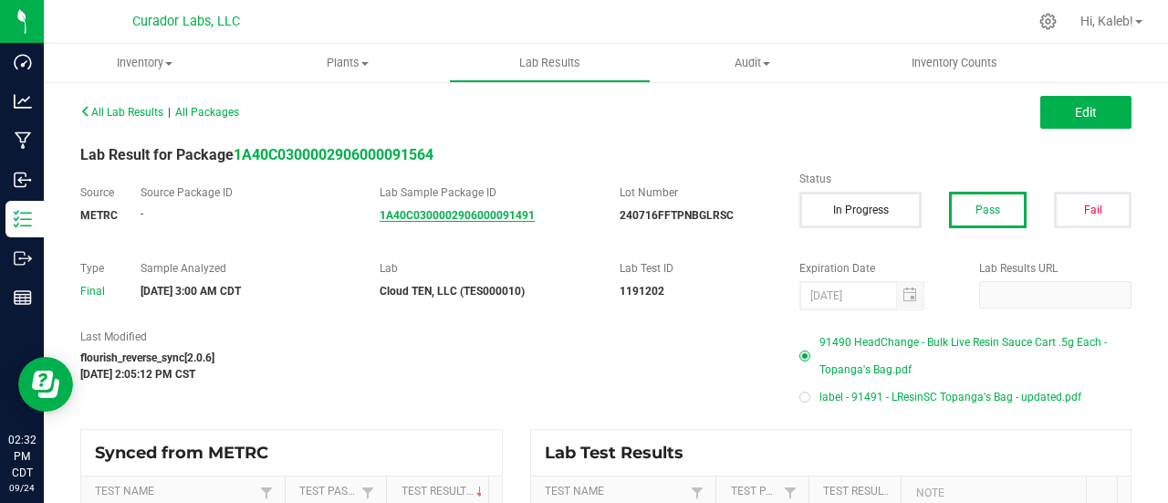
drag, startPoint x: 544, startPoint y: 235, endPoint x: 459, endPoint y: 221, distance: 86.1
click at [459, 221] on div "Source METRC Source Package ID - Lab Sample Package ID 1A40C0300002906000091491…" at bounding box center [606, 212] width 1078 height 57
drag, startPoint x: 549, startPoint y: 234, endPoint x: 453, endPoint y: 213, distance: 99.0
click at [453, 213] on div "Source METRC Source Package ID - Lab Sample Package ID 1A40C0300002906000091491…" at bounding box center [606, 212] width 1078 height 57
copy strong "906000091491"
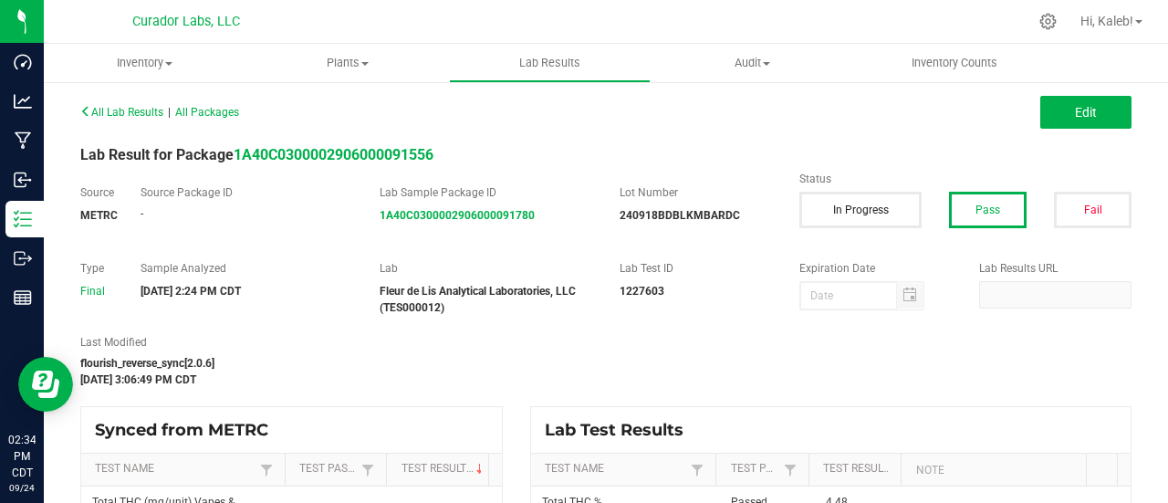
drag, startPoint x: 549, startPoint y: 254, endPoint x: 478, endPoint y: 225, distance: 76.6
click at [478, 225] on div "All Lab Results | All Packages Edit Lab Result for Package 1A40C030000290600009…" at bounding box center [605, 344] width 1051 height 490
click at [478, 225] on div "Source METRC Source Package ID - Lab Sample Package ID 1A40C0300002906000091780…" at bounding box center [606, 212] width 1078 height 57
drag, startPoint x: 570, startPoint y: 234, endPoint x: 465, endPoint y: 217, distance: 106.2
click at [465, 217] on div "Source METRC Source Package ID - Lab Sample Package ID 1A40C0300002906000091780…" at bounding box center [606, 212] width 1078 height 57
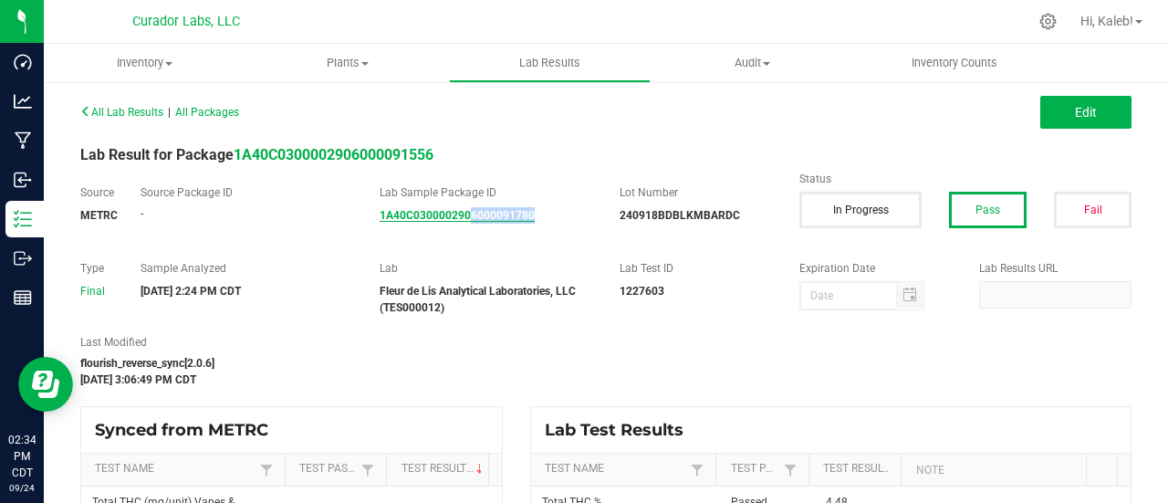
copy strong "6000091780"
click at [1039, 17] on icon at bounding box center [1047, 21] width 17 height 17
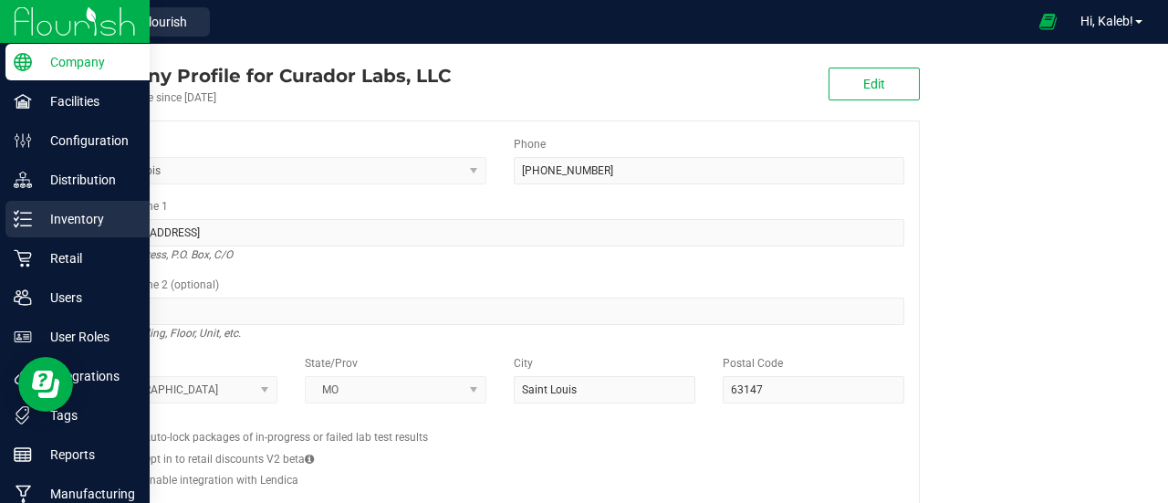
click at [33, 211] on p "Inventory" at bounding box center [86, 219] width 109 height 22
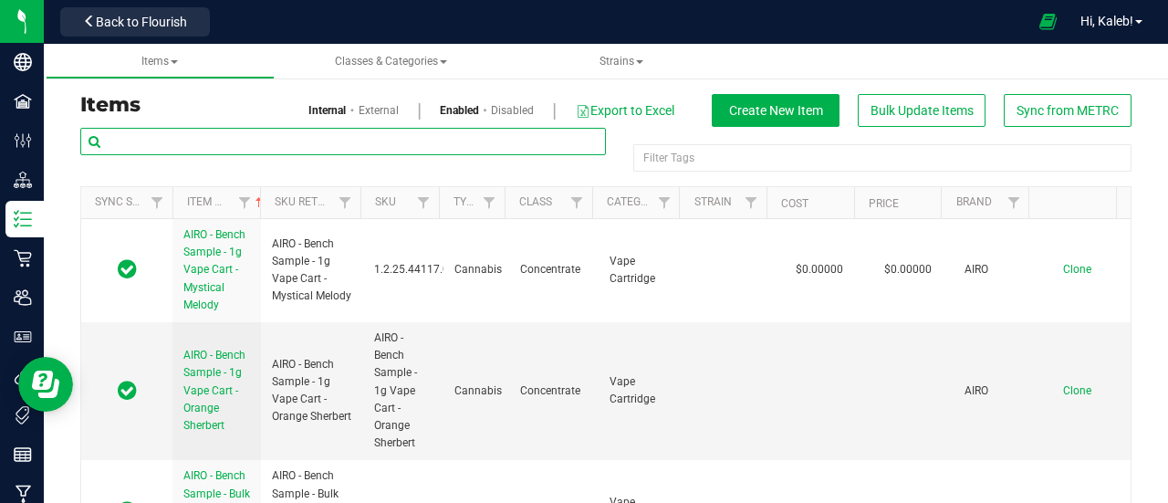
click at [110, 140] on input "text" at bounding box center [343, 141] width 526 height 27
paste input "HeadChange - Post Processed Fresh Frozen - XO - Super Boof"
drag, startPoint x: 354, startPoint y: 141, endPoint x: 576, endPoint y: 145, distance: 221.8
click at [576, 145] on input "HeadChange - Post Processed Fresh Frozen - XO - Super Boof" at bounding box center [343, 141] width 526 height 27
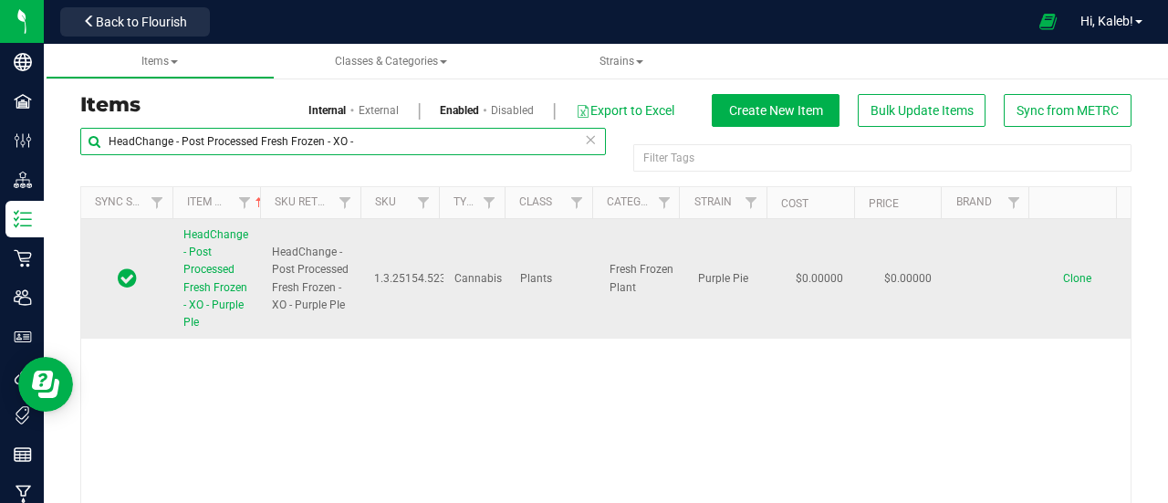
type input "HeadChange - Post Processed Fresh Frozen - XO -"
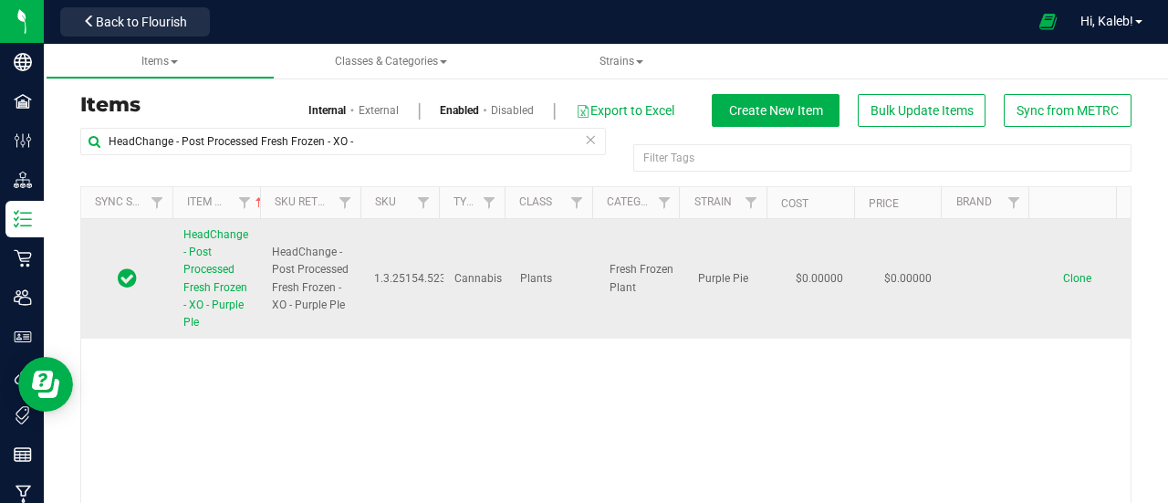
click at [1063, 279] on span "Clone" at bounding box center [1077, 278] width 28 height 13
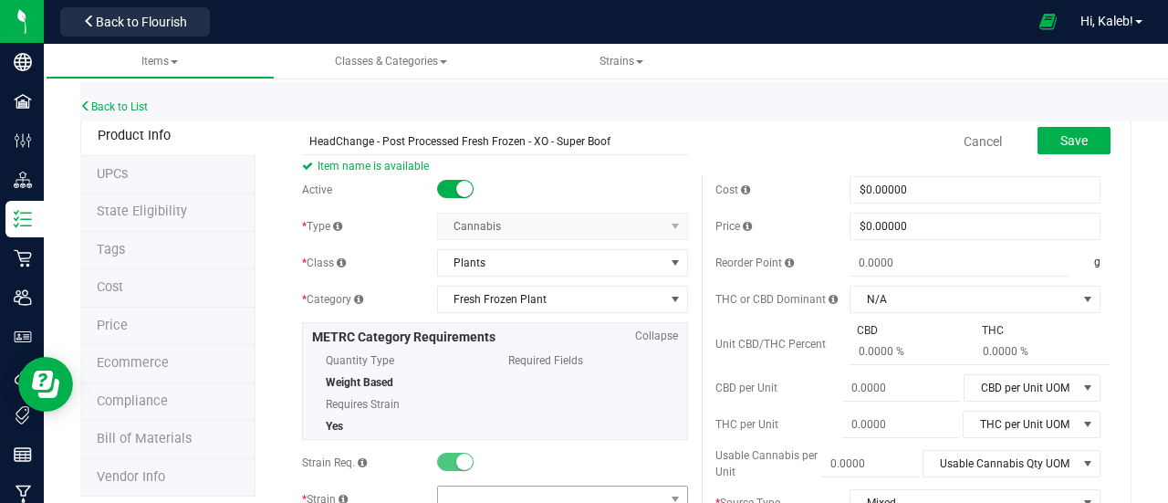
type input "HeadChange - Post Processed Fresh Frozen - XO - Super Boof"
click at [544, 495] on span at bounding box center [551, 499] width 226 height 26
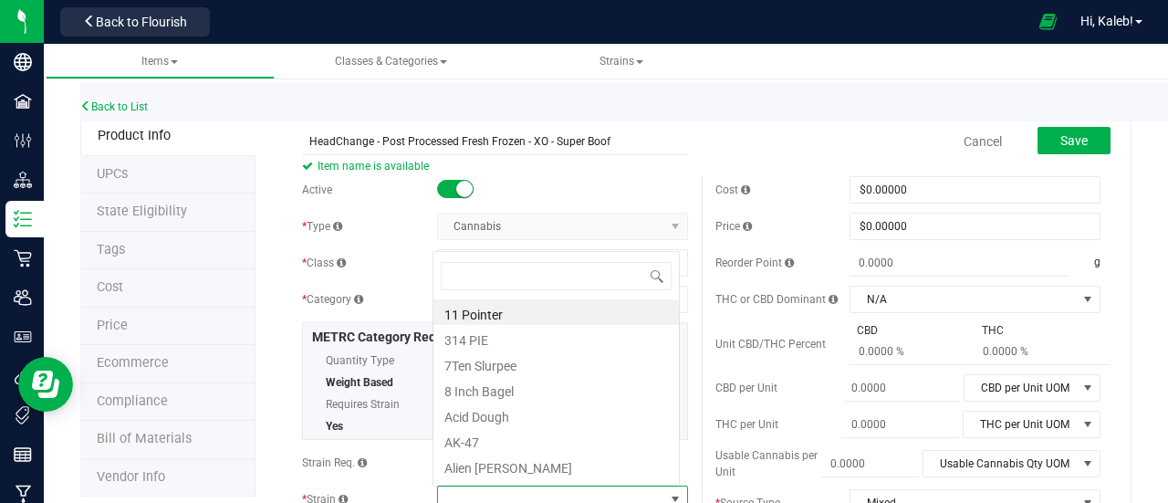
scroll to position [26, 243]
type input "super"
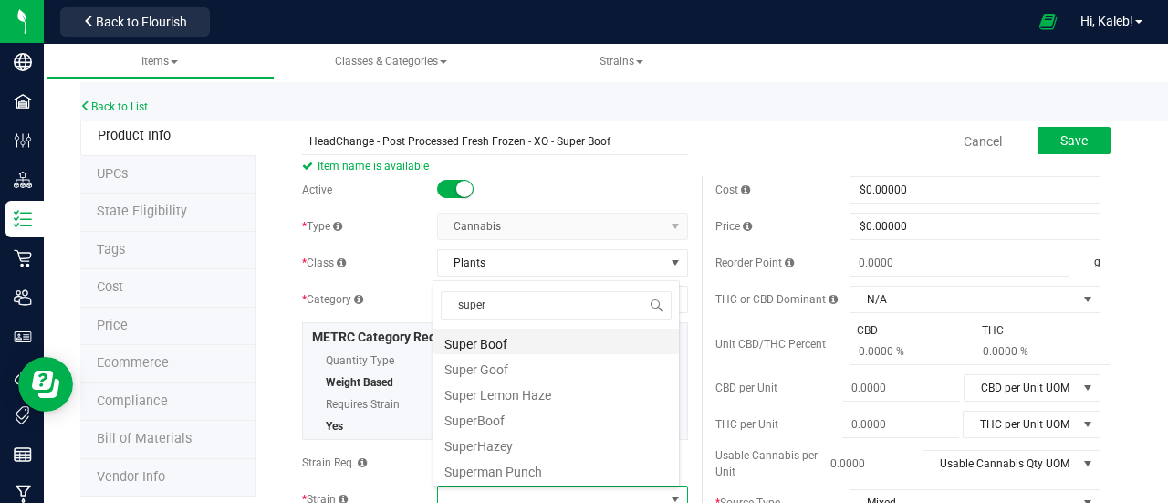
click at [495, 337] on li "Super Boof" at bounding box center [555, 341] width 245 height 26
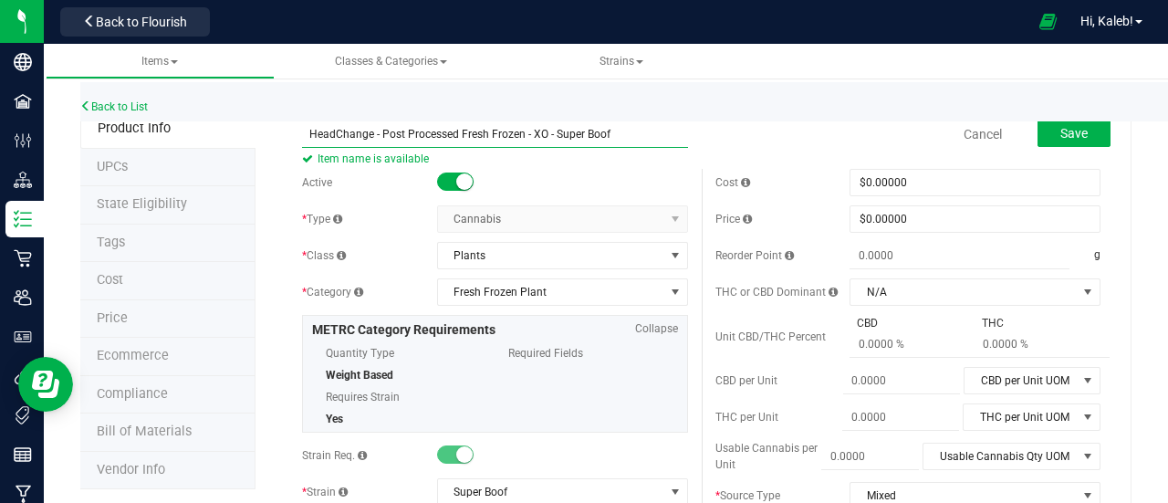
click at [308, 132] on input "HeadChange - Post Processed Fresh Frozen - XO - Super Boof" at bounding box center [495, 133] width 386 height 27
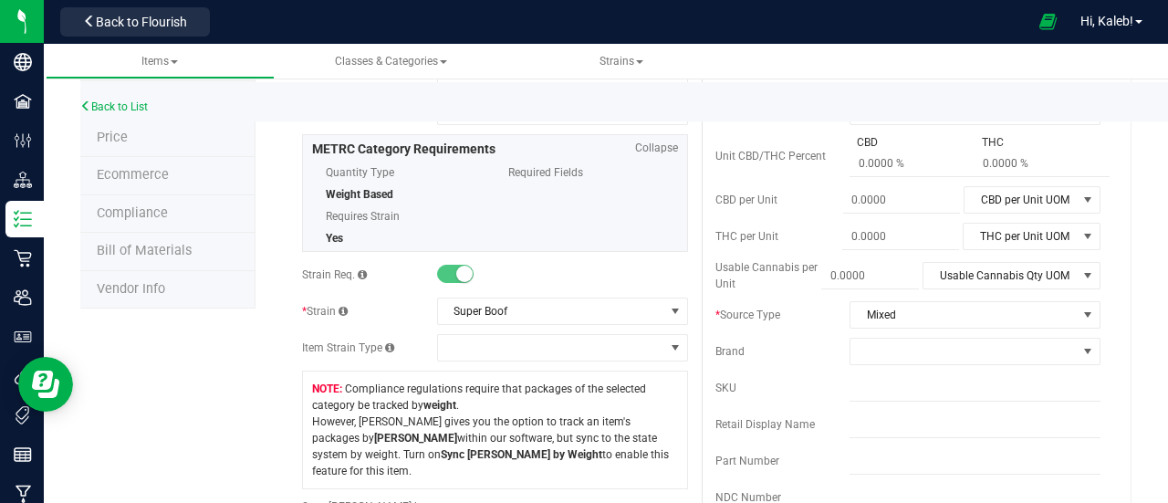
scroll to position [0, 0]
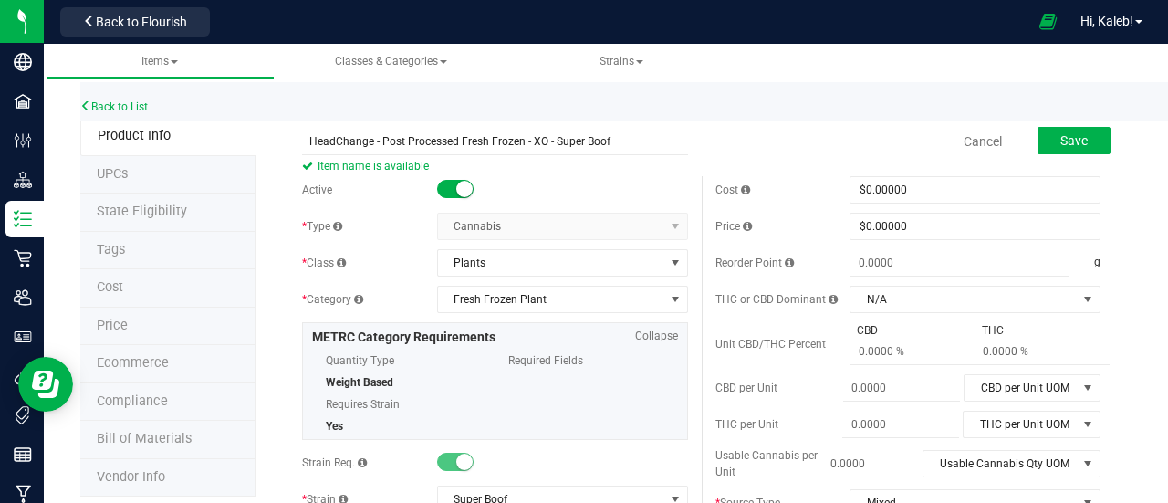
click at [1066, 120] on div "Back to List" at bounding box center [664, 101] width 1168 height 39
click at [1067, 133] on span "Save" at bounding box center [1073, 140] width 27 height 15
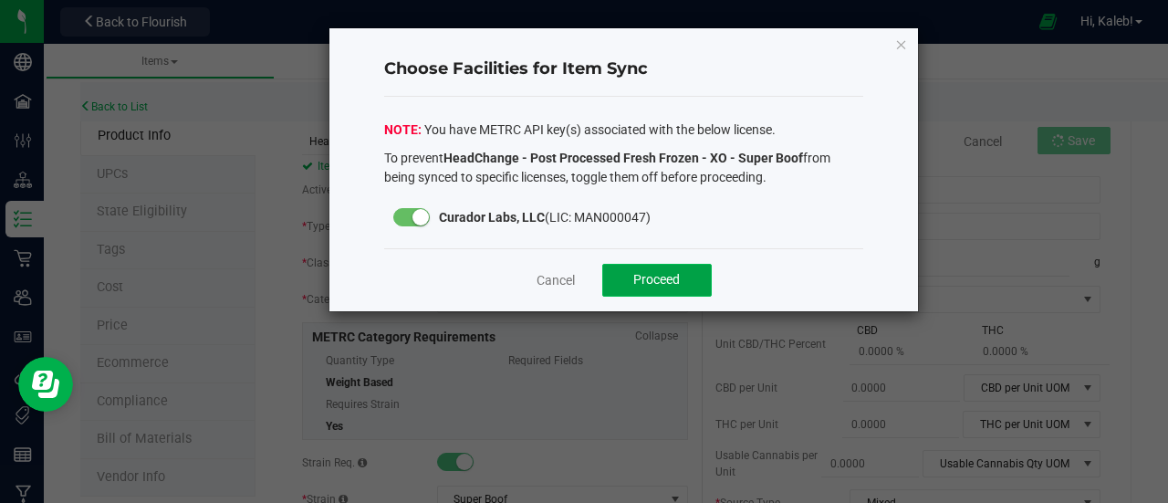
click at [681, 268] on button "Proceed" at bounding box center [656, 280] width 109 height 33
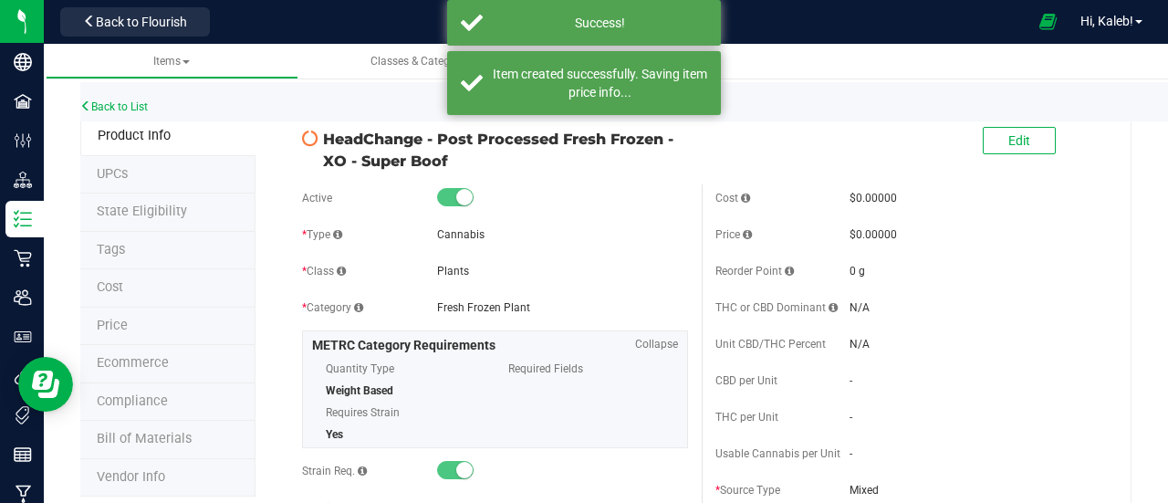
click at [182, 212] on li "State Eligibility" at bounding box center [167, 212] width 175 height 38
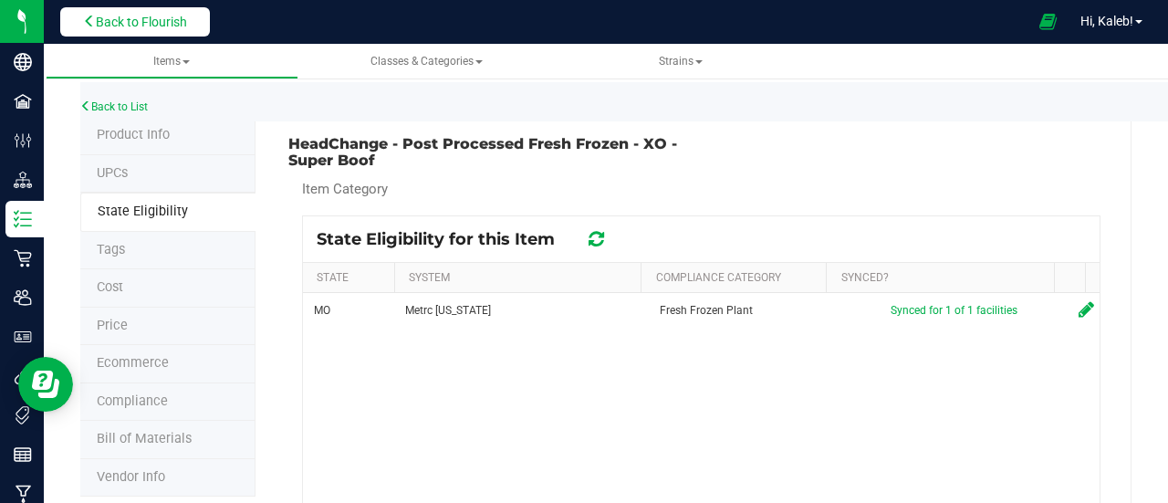
click at [192, 26] on button "Back to Flourish" at bounding box center [135, 21] width 150 height 29
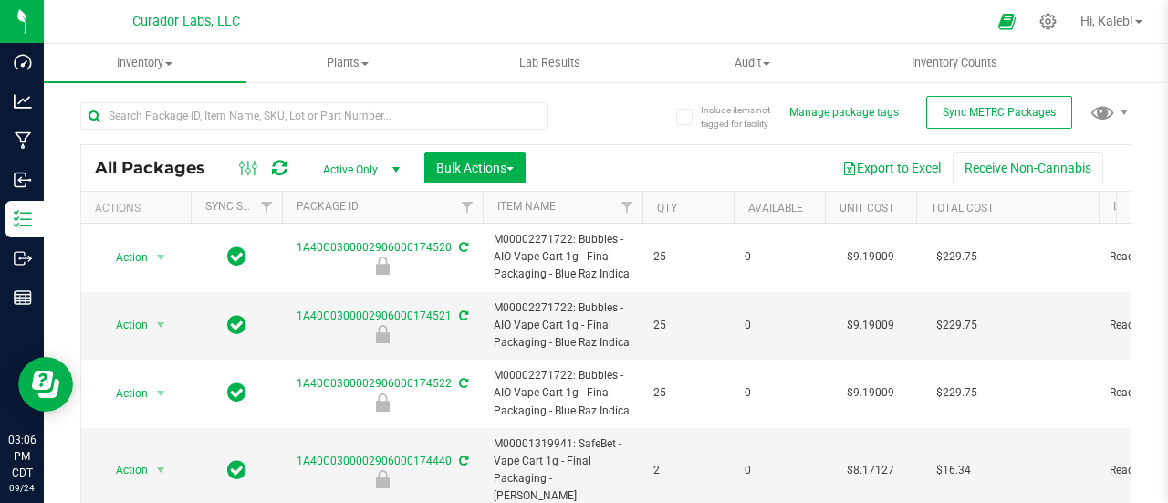
click at [586, 204] on th "Item Name" at bounding box center [563, 208] width 160 height 32
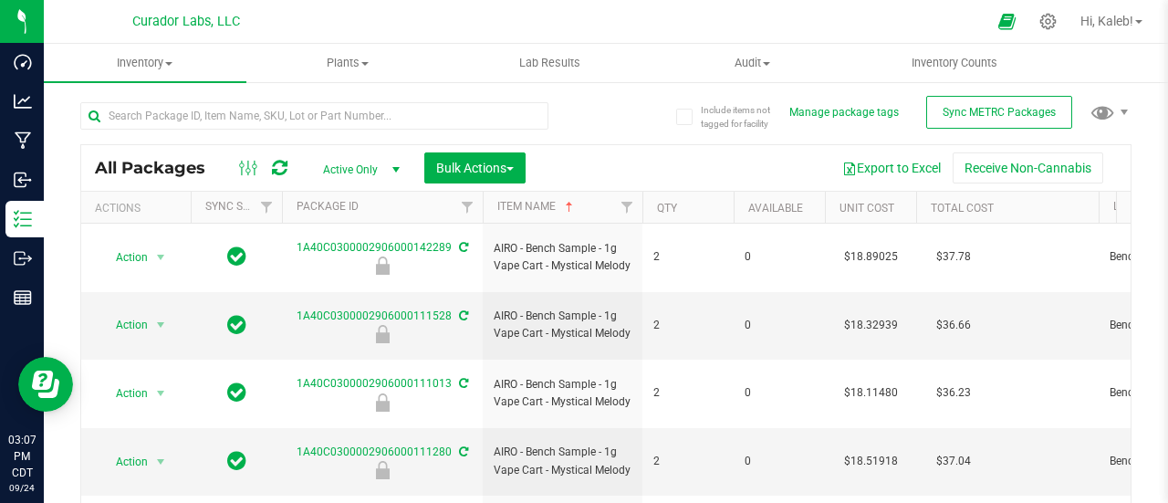
click at [586, 204] on th "Item Name" at bounding box center [563, 208] width 160 height 32
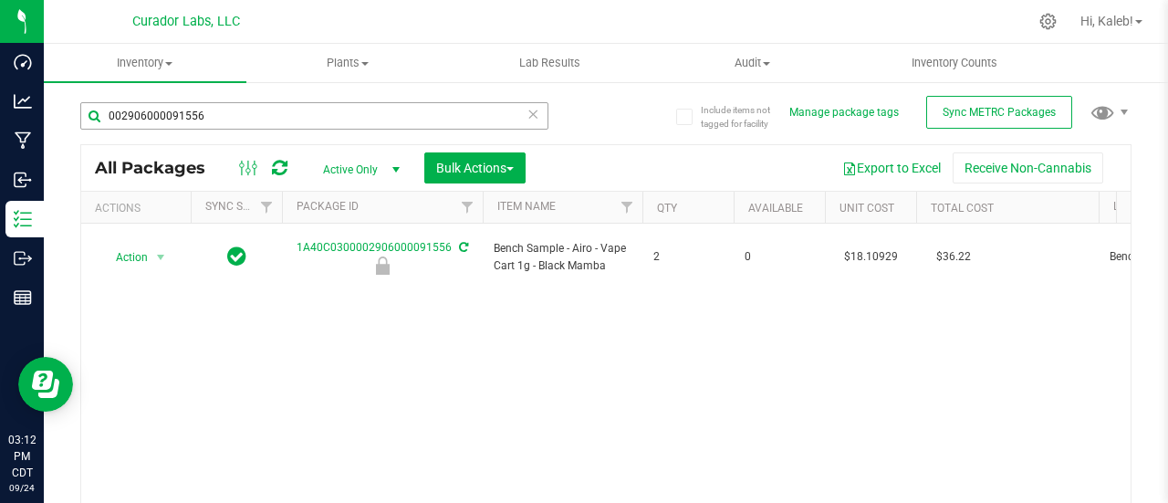
scroll to position [0, 262]
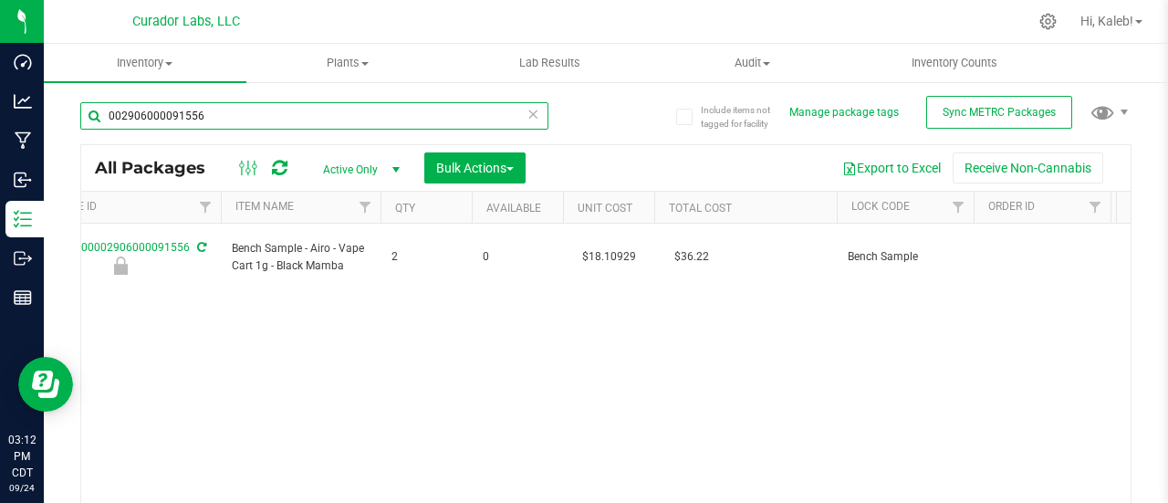
click at [237, 110] on input "002906000091556" at bounding box center [314, 115] width 468 height 27
paste input "6000091570"
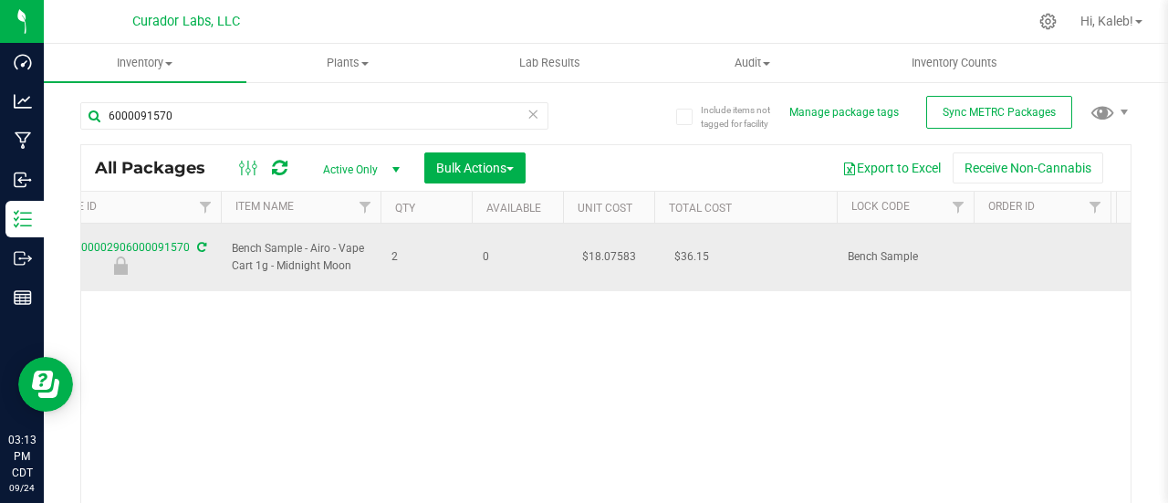
drag, startPoint x: 231, startPoint y: 238, endPoint x: 354, endPoint y: 255, distance: 124.3
click at [354, 255] on span "Bench Sample - Airo - Vape Cart 1g - Midnight Moon" at bounding box center [301, 257] width 138 height 35
copy span "Bench Sample - Airo - Vape Cart 1g - Midnight Moon"
click at [611, 249] on td "$18.07583" at bounding box center [608, 258] width 91 height 68
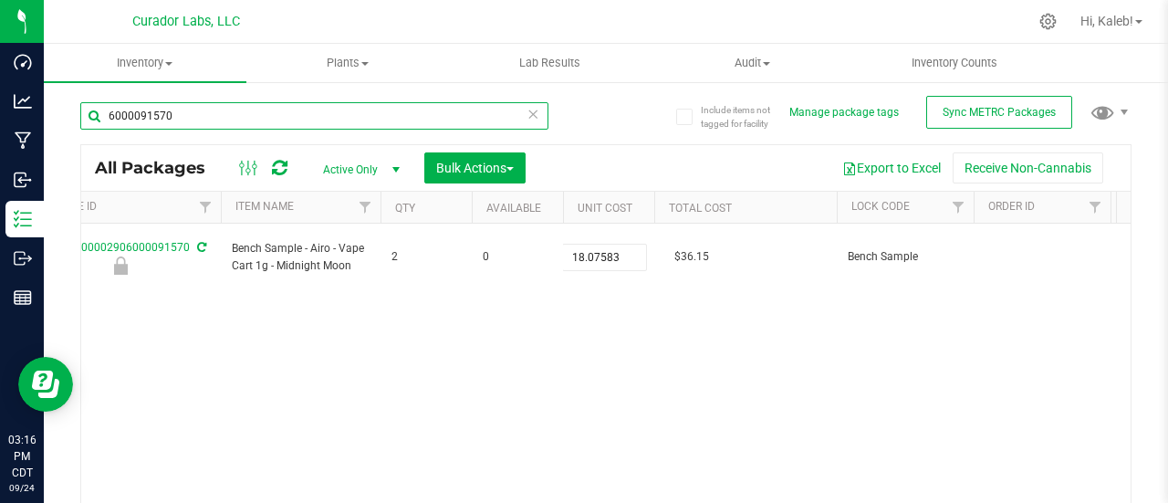
click at [197, 122] on input "6000091570" at bounding box center [314, 115] width 468 height 27
paste input "000084167"
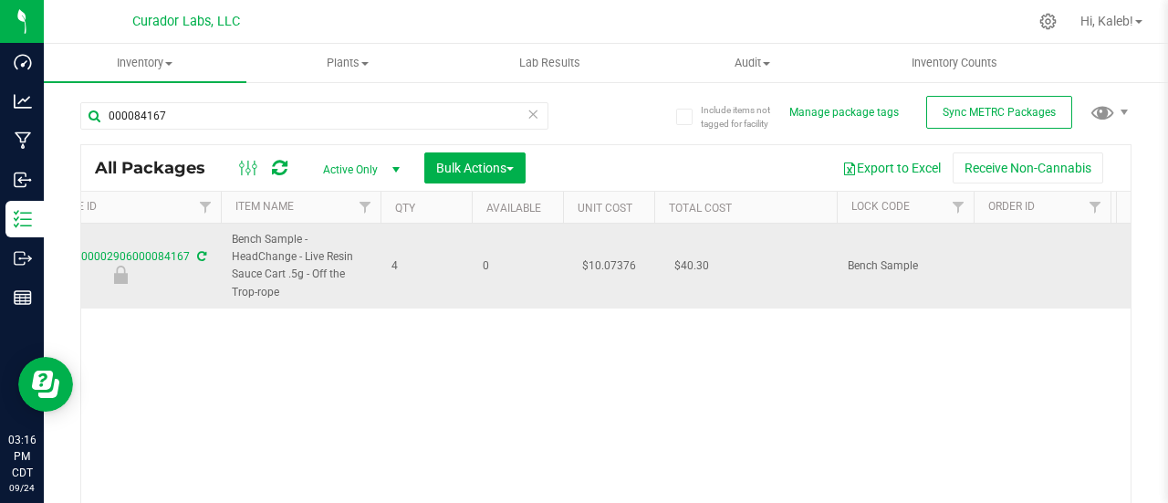
click at [607, 262] on td "$10.07376" at bounding box center [608, 266] width 91 height 85
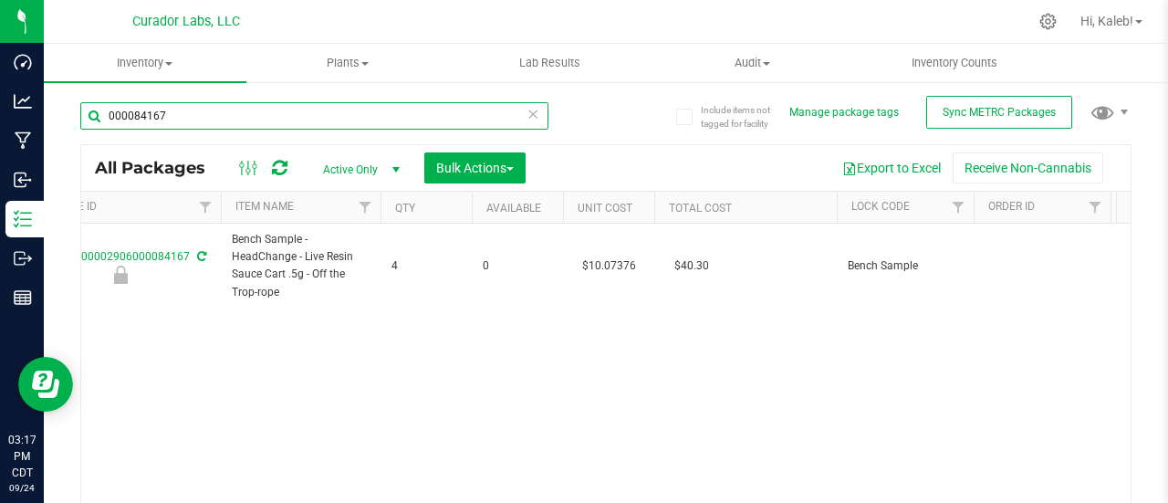
click at [274, 118] on input "000084167" at bounding box center [314, 115] width 468 height 27
paste input "91694"
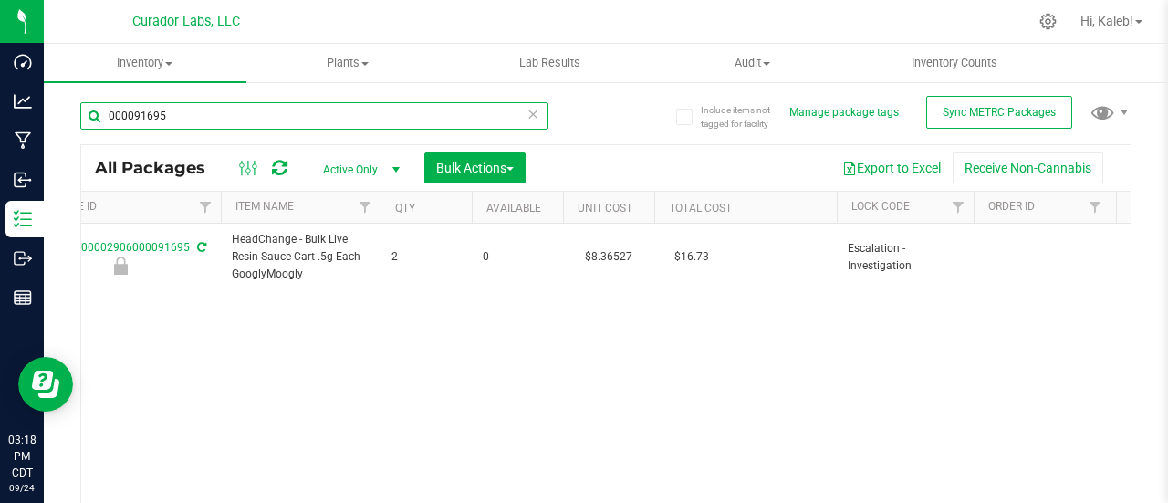
click at [208, 120] on input "000091695" at bounding box center [314, 115] width 468 height 27
paste input "600009156"
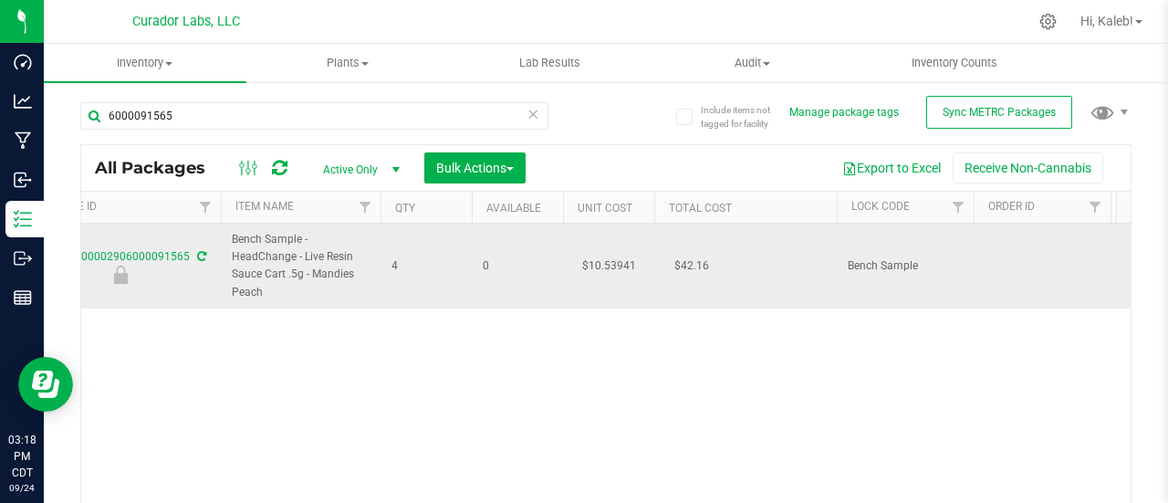
click at [605, 268] on td "$10.53941" at bounding box center [608, 266] width 91 height 85
click at [605, 268] on input "10.53941" at bounding box center [604, 266] width 83 height 26
drag, startPoint x: 233, startPoint y: 238, endPoint x: 268, endPoint y: 286, distance: 60.0
click at [268, 286] on span "Bench Sample - HeadChange - Live Resin Sauce Cart .5g - Mandies Peach" at bounding box center [301, 266] width 138 height 70
copy span "Bench Sample - HeadChange - Live Resin Sauce Cart .5g - Mandies Peach"
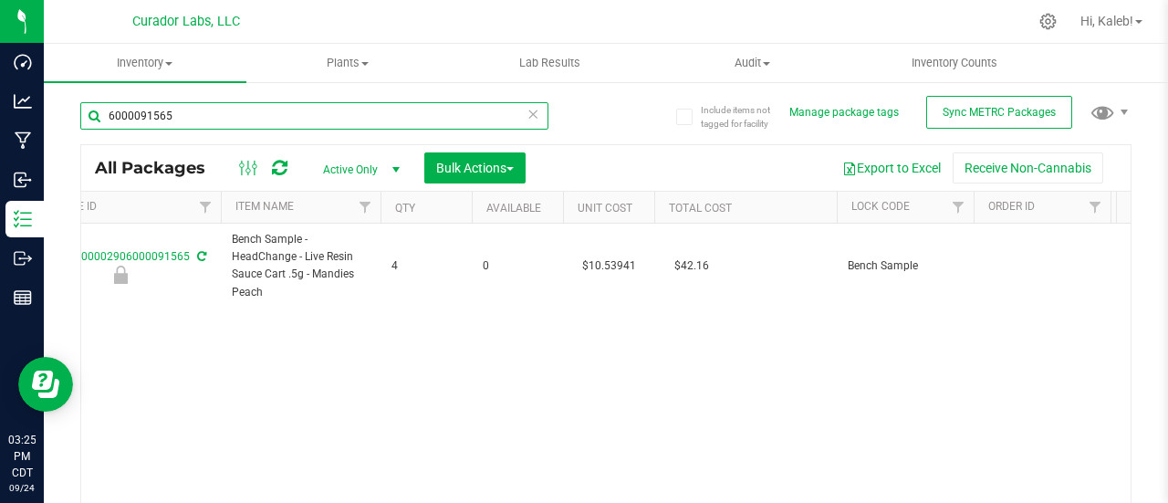
click at [215, 113] on input "6000091565" at bounding box center [314, 115] width 468 height 27
paste input "82"
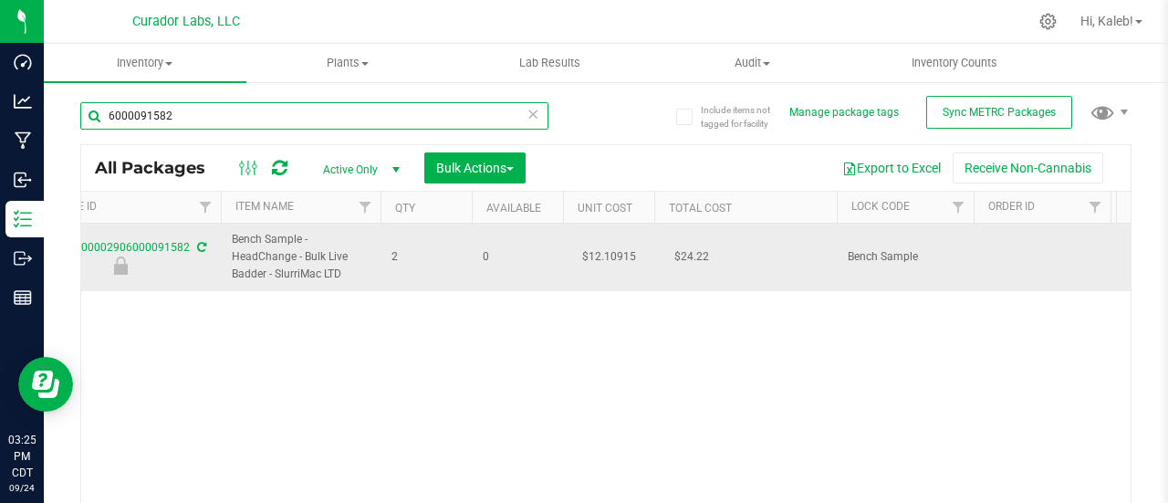
type input "6000091582"
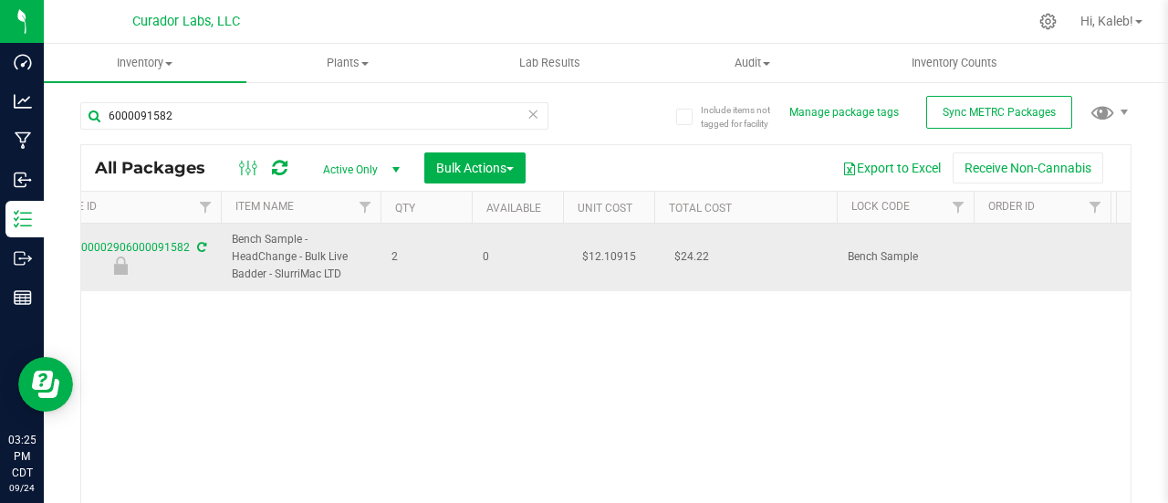
drag, startPoint x: 233, startPoint y: 234, endPoint x: 350, endPoint y: 271, distance: 123.5
click at [350, 271] on span "Bench Sample - HeadChange - Bulk Live Badder - SlurriMac LTD" at bounding box center [301, 257] width 138 height 53
copy span "Bench Sample - HeadChange - Bulk Live Badder - SlurriMac LTD"
click at [611, 254] on td "$12.10915" at bounding box center [608, 258] width 91 height 68
click at [611, 254] on input "12.10915" at bounding box center [604, 258] width 83 height 26
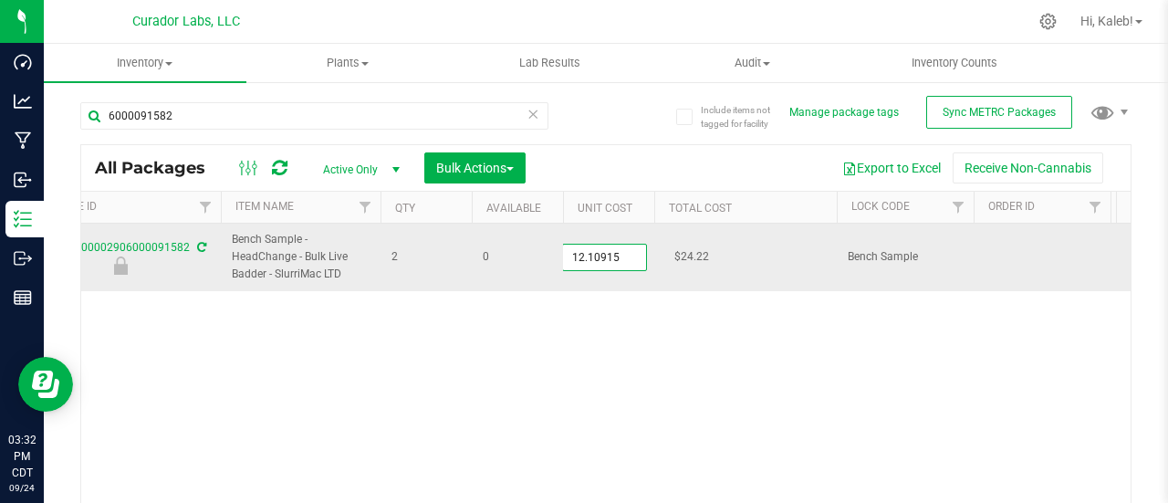
click at [611, 254] on input "12.10915" at bounding box center [604, 258] width 83 height 26
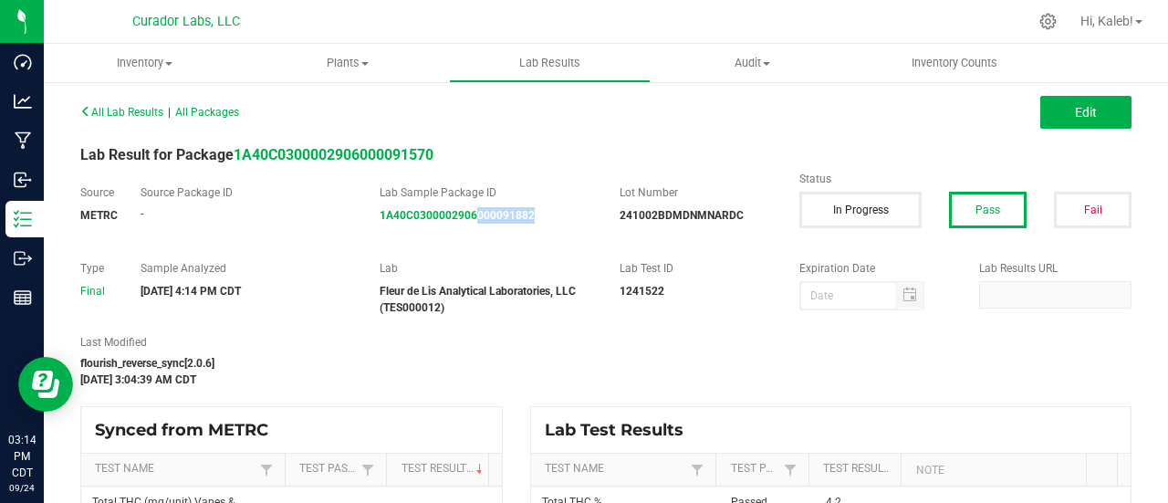
drag, startPoint x: 544, startPoint y: 225, endPoint x: 472, endPoint y: 229, distance: 72.2
click at [472, 229] on div "Source METRC Source Package ID - Lab Sample Package ID 1A40C0300002906000091882…" at bounding box center [606, 212] width 1078 height 57
copy strong "000091882"
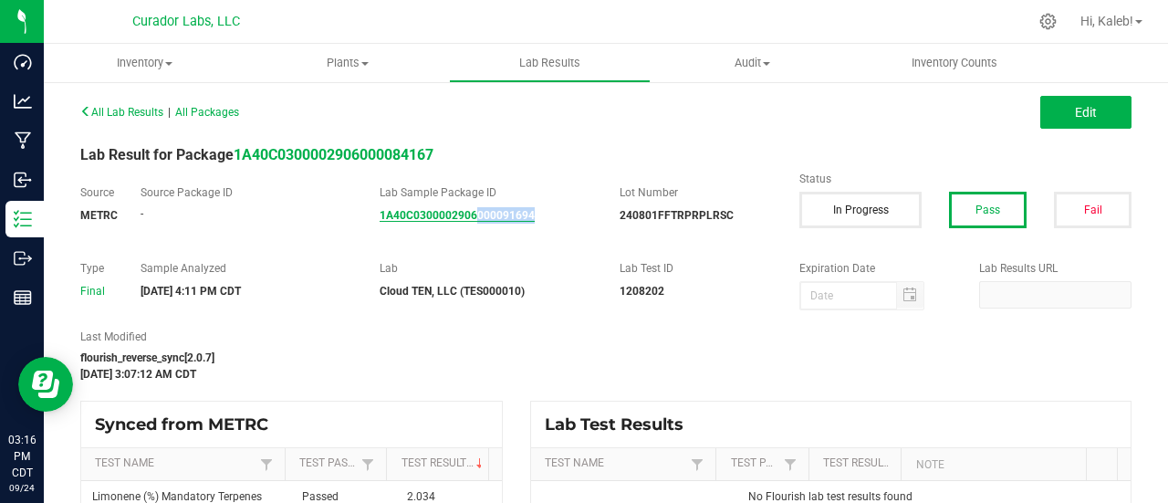
drag, startPoint x: 550, startPoint y: 210, endPoint x: 472, endPoint y: 217, distance: 78.8
click at [472, 217] on div "1A40C0300002906000091694" at bounding box center [486, 215] width 213 height 16
copy strong "000091694"
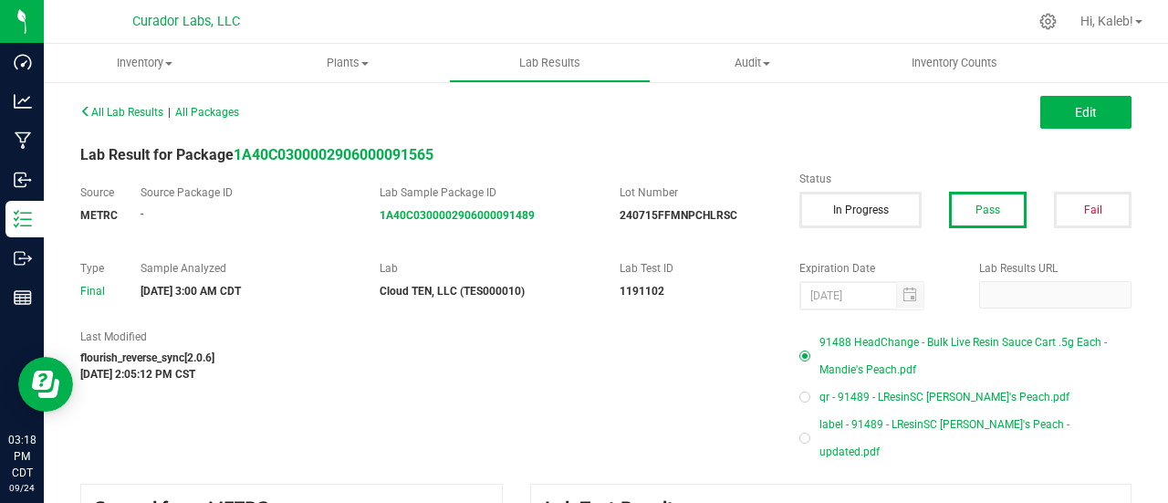
drag, startPoint x: 549, startPoint y: 219, endPoint x: 474, endPoint y: 277, distance: 95.6
click at [474, 277] on div "All Lab Results | All Packages Edit Lab Result for Package 1A40C030000290600009…" at bounding box center [605, 383] width 1051 height 568
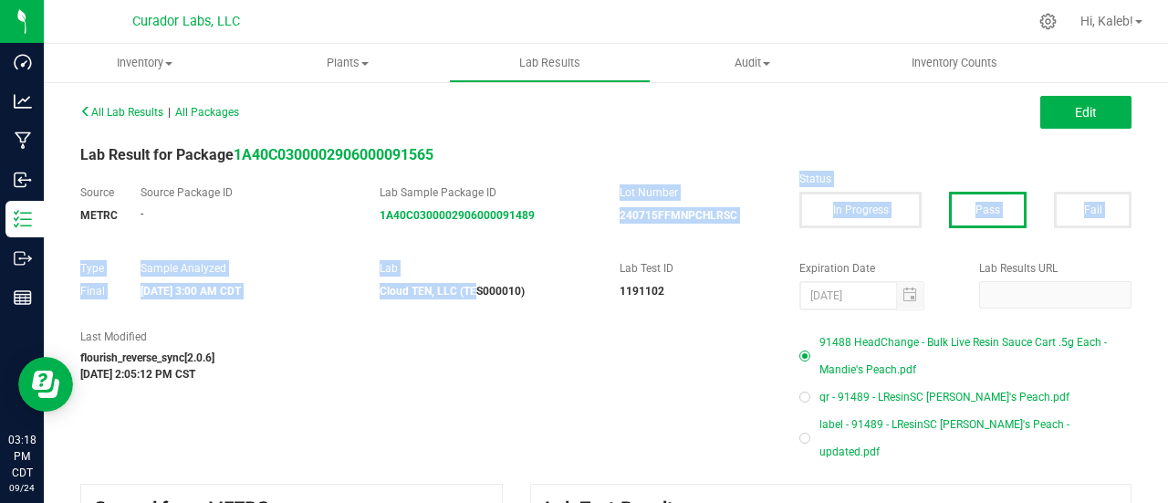
copy div "Lot Number 240715FFMNPCHLRSC Status In Progress Pass Fail Type Final Sample Ana…"
click at [487, 245] on div "All Lab Results | All Packages Edit Lab Result for Package 1A40C030000290600009…" at bounding box center [605, 383] width 1051 height 568
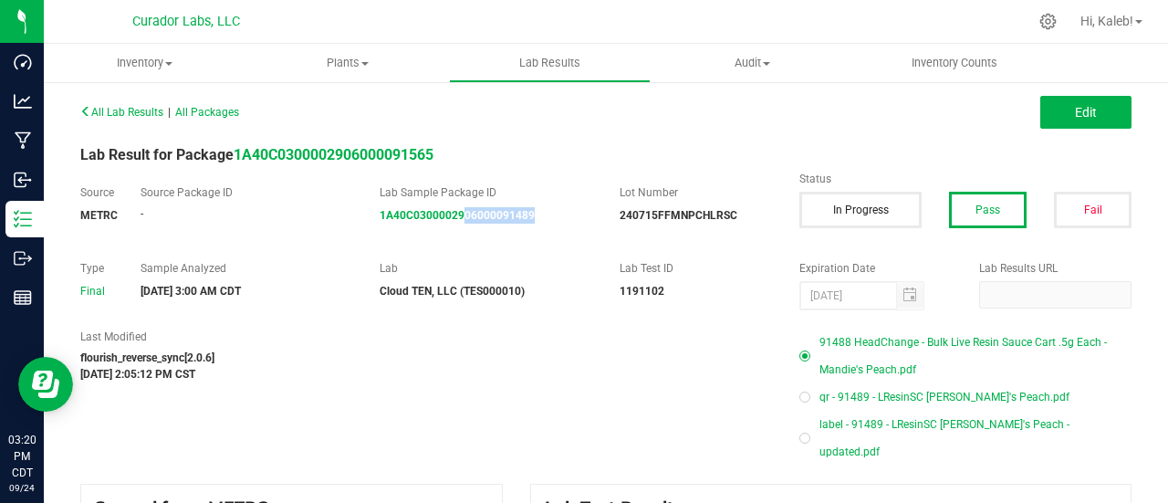
drag, startPoint x: 539, startPoint y: 226, endPoint x: 459, endPoint y: 236, distance: 80.9
click at [459, 236] on div "Source METRC Source Package ID - Lab Sample Package ID 1A40C0300002906000091489…" at bounding box center [606, 212] width 1078 height 57
copy strong "06000091489"
